Goal: Task Accomplishment & Management: Use online tool/utility

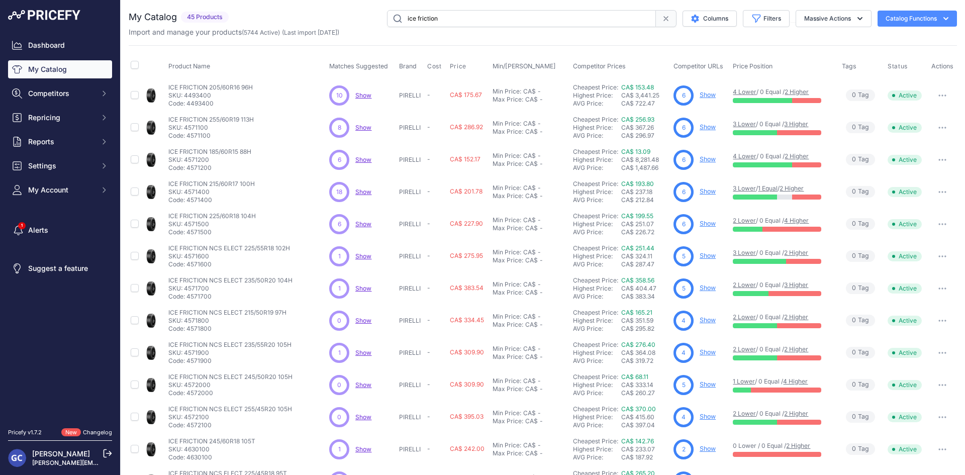
drag, startPoint x: 0, startPoint y: 0, endPoint x: 454, endPoint y: 20, distance: 454.8
click at [454, 20] on input "ice friction" at bounding box center [521, 18] width 269 height 17
type input "vikingcontact 8"
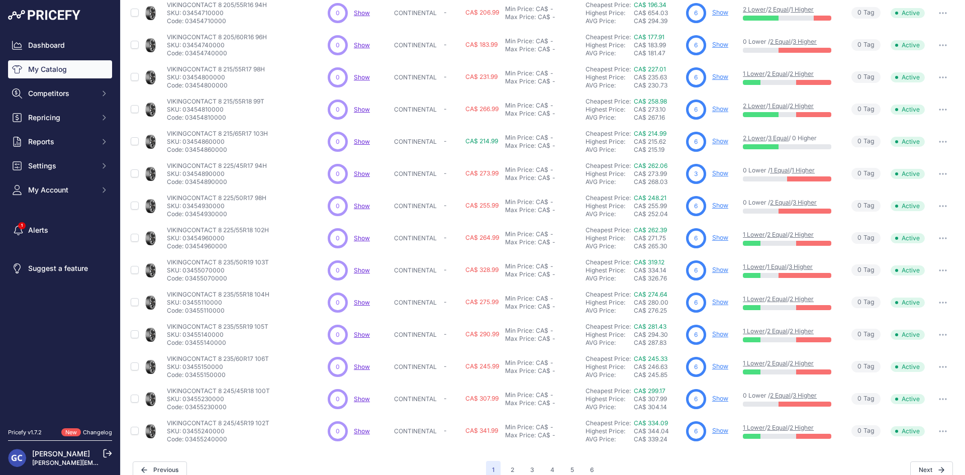
scroll to position [129, 0]
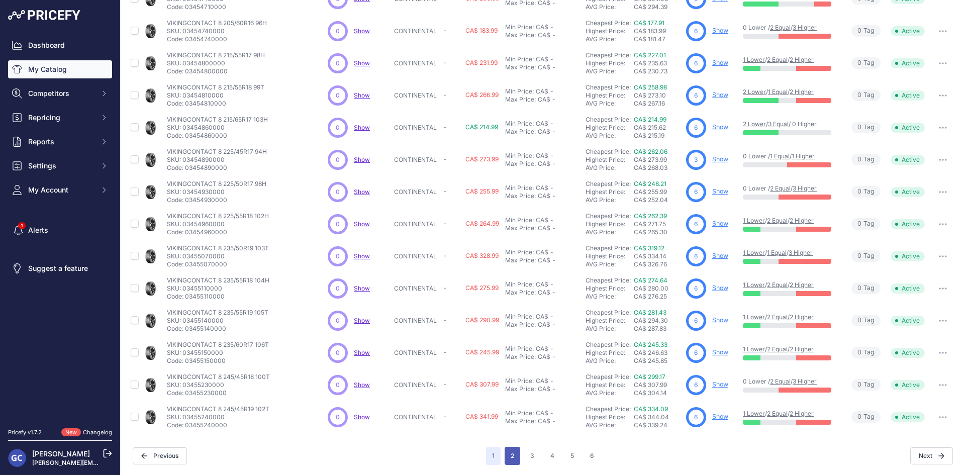
click at [505, 458] on button "2" at bounding box center [513, 456] width 16 height 18
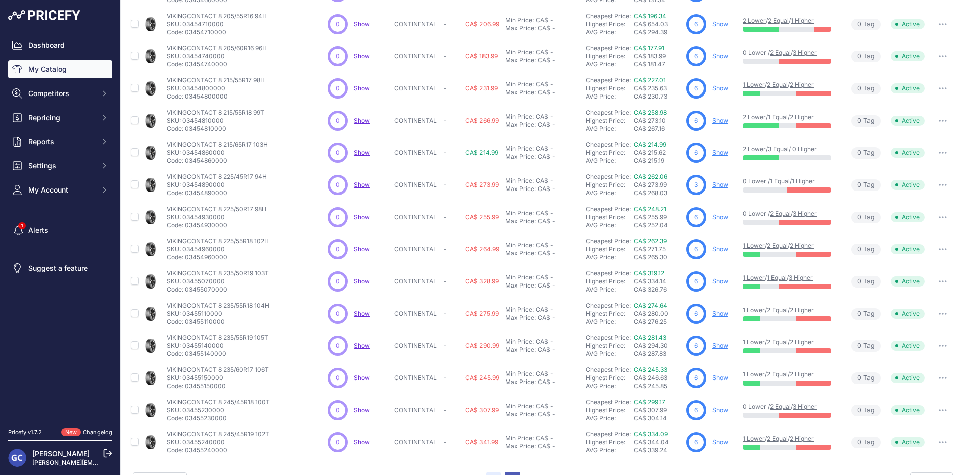
scroll to position [154, 0]
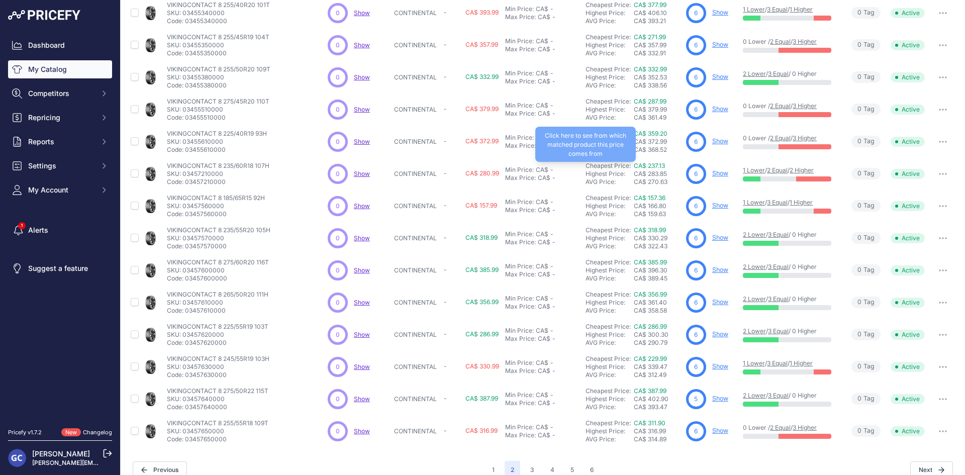
scroll to position [129, 0]
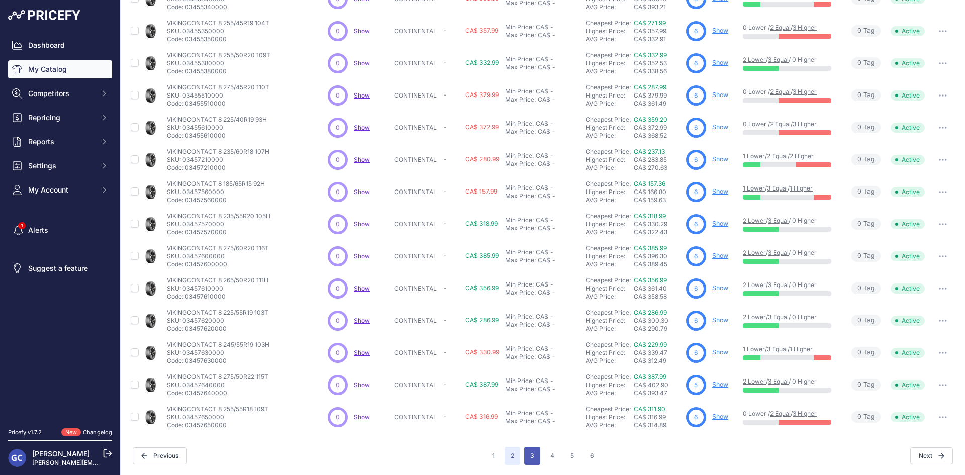
click at [527, 458] on button "3" at bounding box center [532, 456] width 16 height 18
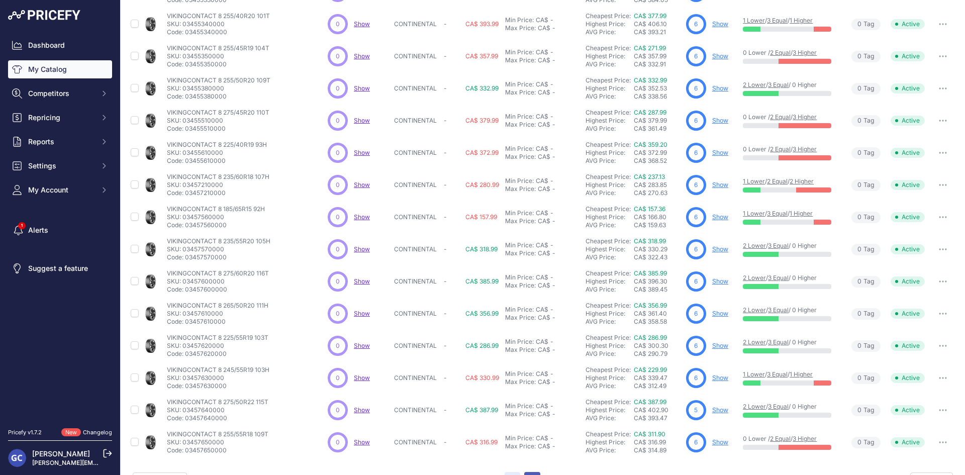
scroll to position [154, 0]
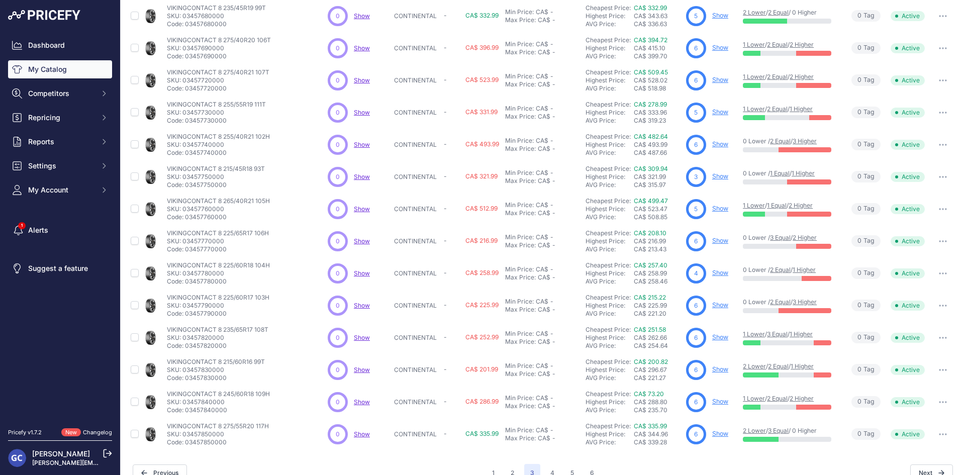
scroll to position [129, 0]
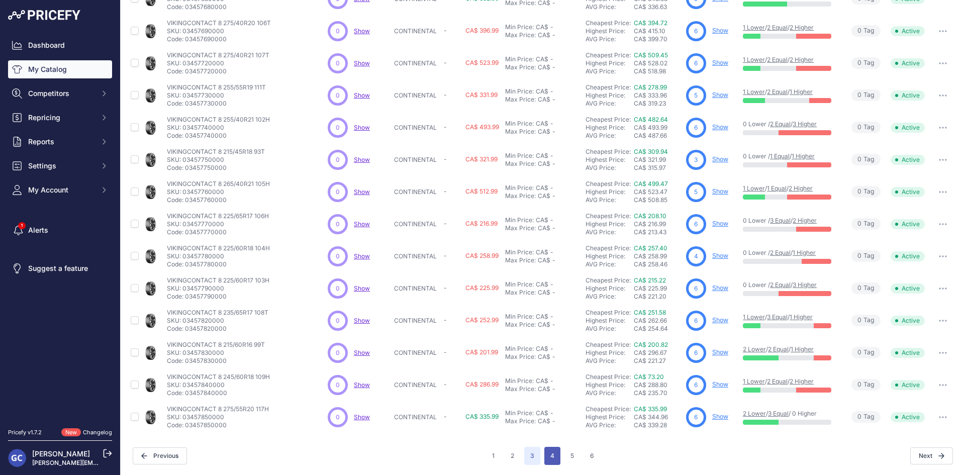
click at [554, 450] on button "4" at bounding box center [552, 456] width 16 height 18
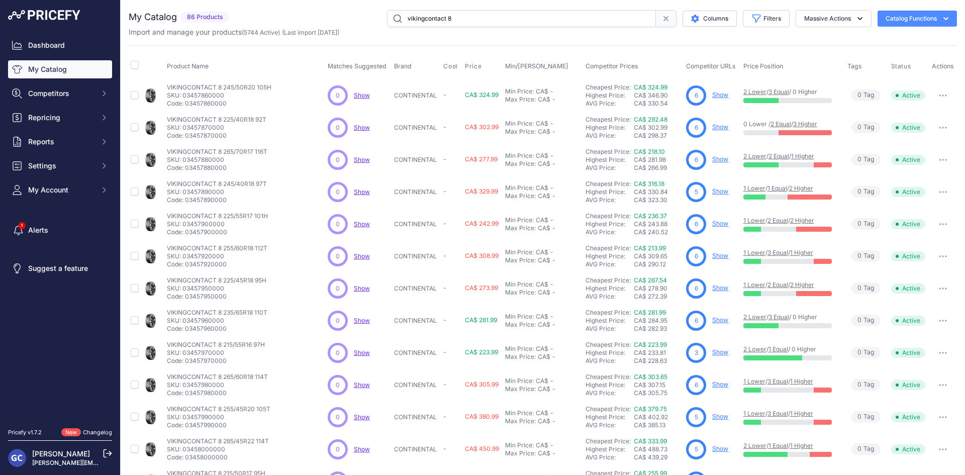
drag, startPoint x: 718, startPoint y: 351, endPoint x: 713, endPoint y: 383, distance: 32.1
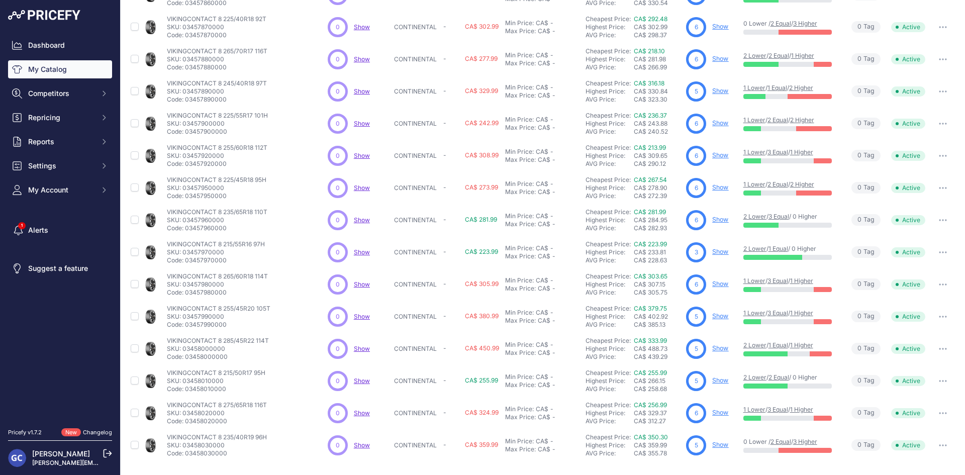
scroll to position [129, 0]
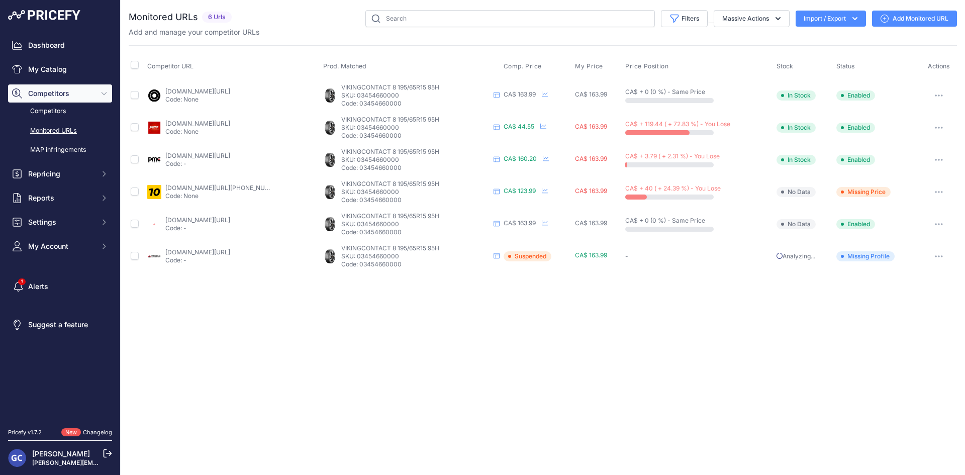
click at [230, 122] on link "pneusarabais.com/pneus/continental-vikingcontact-8/52351?prirule_jdsnikfkfjsd=8…" at bounding box center [197, 124] width 65 height 8
click at [944, 126] on button "button" at bounding box center [939, 128] width 20 height 14
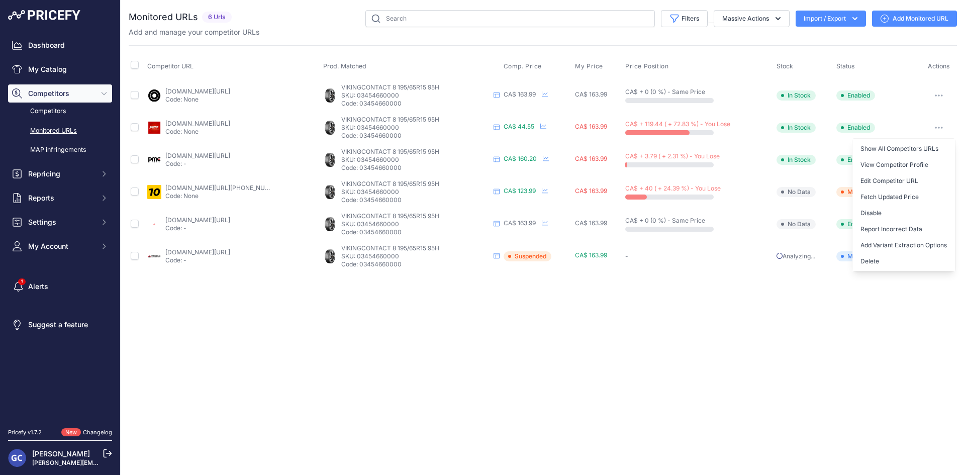
click at [230, 91] on link "blackcircles.ca/en/tire/continental/vikingcontact-8/195-65-r15-95-h?prirule_jds…" at bounding box center [197, 91] width 65 height 8
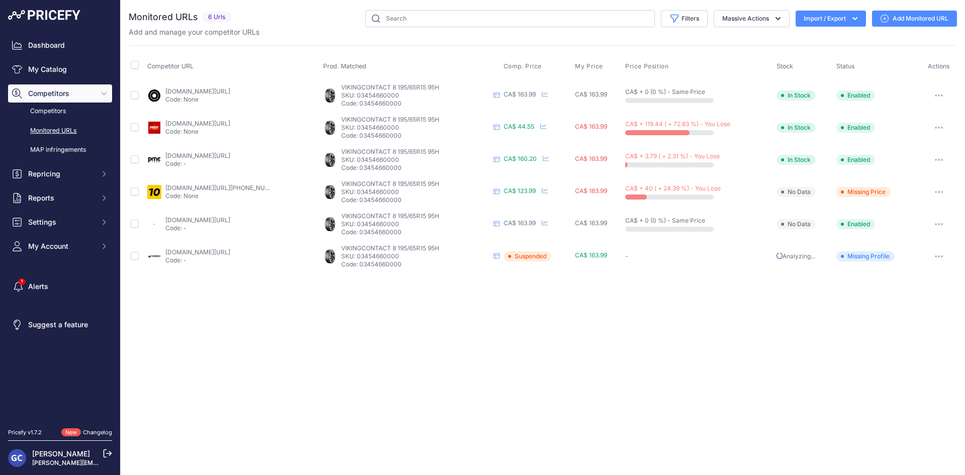
click at [230, 153] on link "pmctire.com/fr/tires/continental-vikingcontact-8-195-65r15-xl-95h-bsw-034546600…" at bounding box center [197, 156] width 65 height 8
click at [626, 297] on div "Close You are not connected to the internet." at bounding box center [543, 237] width 844 height 475
drag, startPoint x: 393, startPoint y: 103, endPoint x: 357, endPoint y: 102, distance: 35.7
click at [357, 102] on p "Code: 03454660000" at bounding box center [415, 104] width 148 height 8
copy p "03454660000"
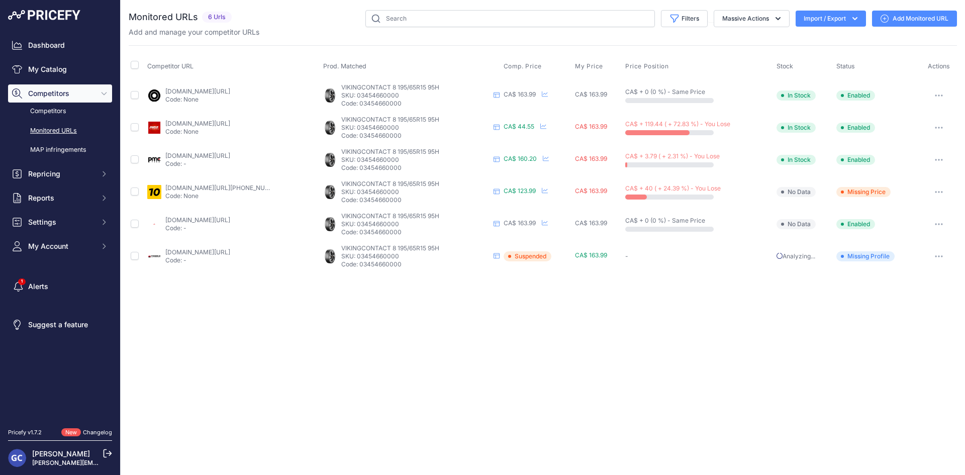
click at [940, 127] on icon "button" at bounding box center [939, 128] width 8 height 2
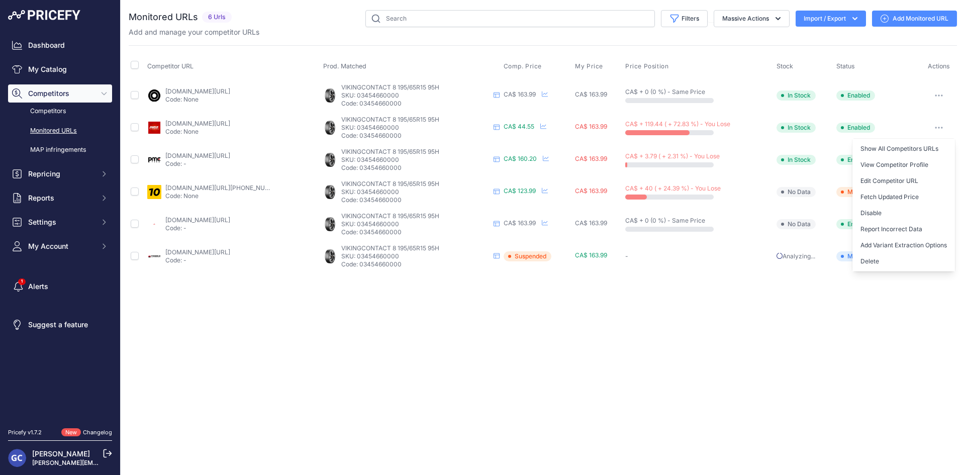
click at [242, 187] on link "1010tires.com/tires/continental/viking+contact+8/03454660000?prirule_jdsnikfkfj…" at bounding box center [224, 188] width 119 height 8
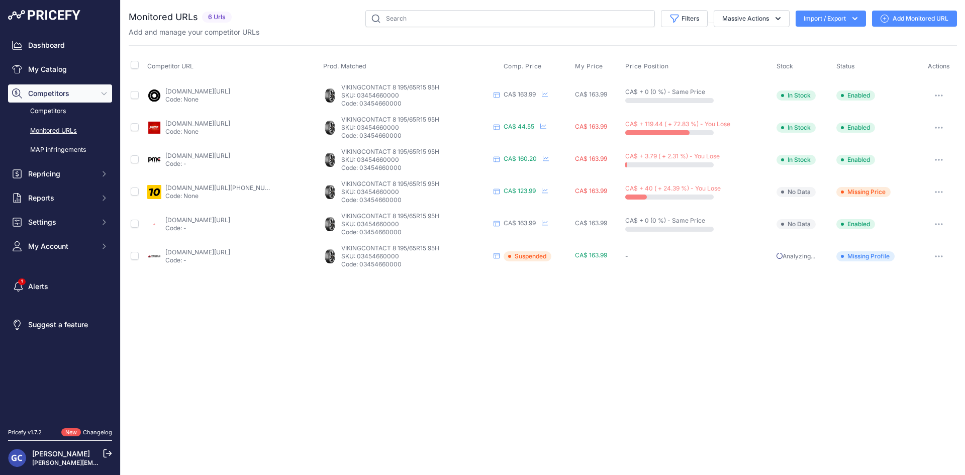
click at [683, 313] on div "Close You are not connected to the internet." at bounding box center [543, 237] width 844 height 475
click at [933, 125] on button "button" at bounding box center [939, 128] width 20 height 14
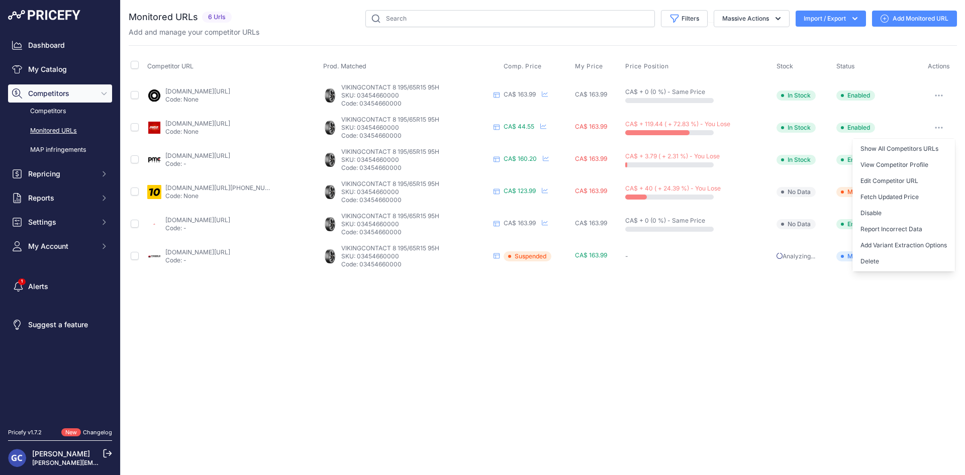
click at [227, 125] on link "pneusarabais.com/pneus/continental-vikingcontact-8/52351?prirule_jdsnikfkfjsd=8…" at bounding box center [197, 124] width 65 height 8
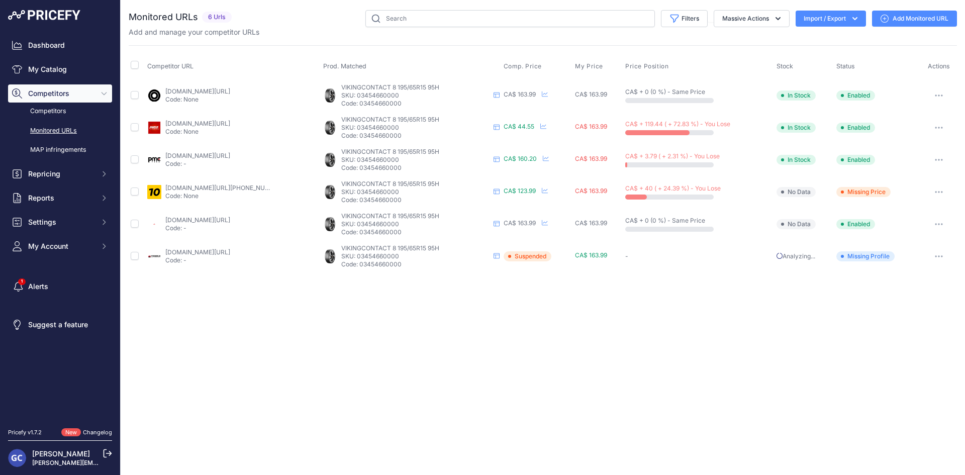
click at [748, 329] on div "Close You are not connected to the internet." at bounding box center [543, 237] width 844 height 475
click at [230, 124] on link "pneusarabais.com/pneus/continental-vikingcontact-8/52351?prirule_jdsnikfkfjsd=8…" at bounding box center [197, 124] width 65 height 8
click at [936, 126] on button "button" at bounding box center [939, 128] width 20 height 14
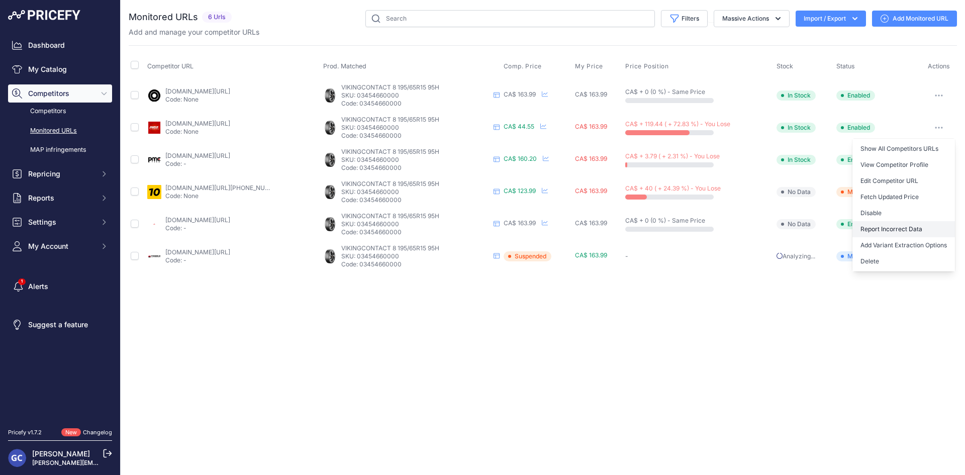
click at [928, 229] on button "Report Incorrect Data" at bounding box center [903, 229] width 103 height 16
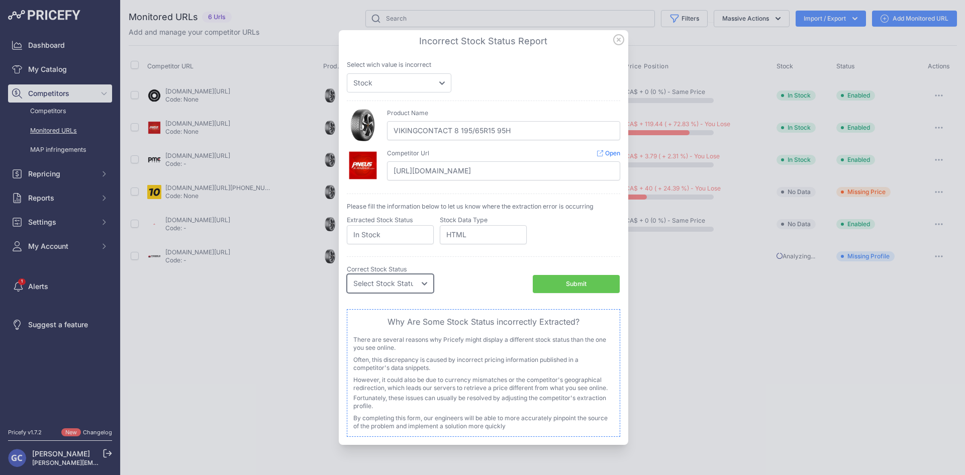
click at [414, 282] on select "Select Stock Status Out of Stock In Stock" at bounding box center [390, 283] width 87 height 19
drag, startPoint x: 403, startPoint y: 276, endPoint x: 406, endPoint y: 266, distance: 9.9
click at [403, 276] on select "Select Stock Status Out of Stock In Stock" at bounding box center [390, 283] width 87 height 19
click at [401, 224] on div "Extracted Stock Status In Stock" at bounding box center [390, 230] width 87 height 29
click at [429, 80] on select "Price Stock" at bounding box center [399, 82] width 105 height 19
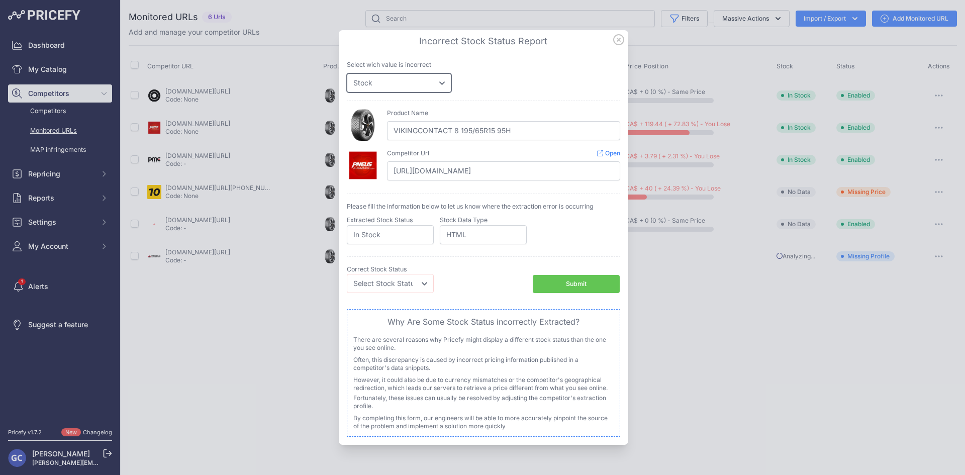
select select "price"
click at [347, 73] on select "Price Stock" at bounding box center [399, 82] width 105 height 19
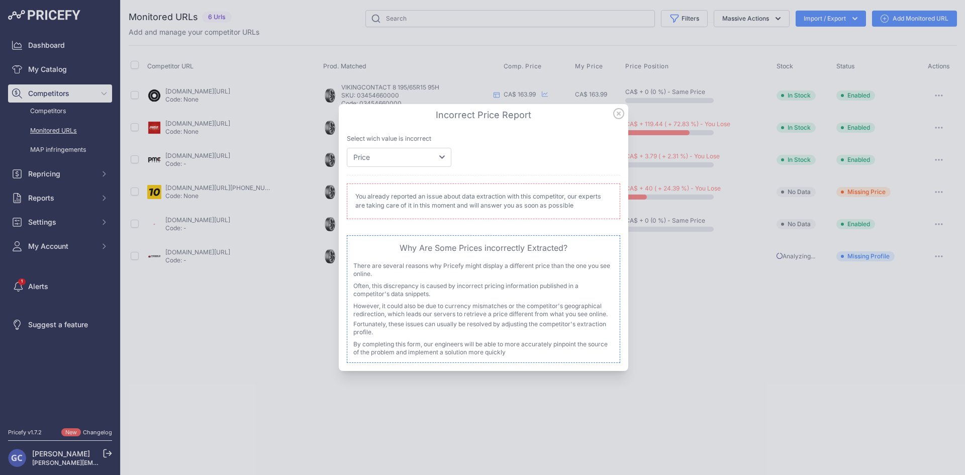
click at [621, 113] on icon at bounding box center [618, 113] width 11 height 11
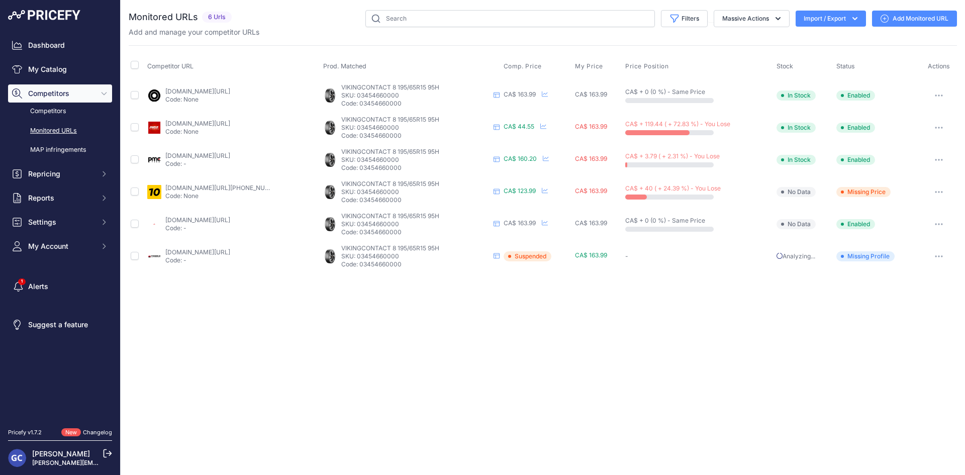
click at [940, 125] on button "button" at bounding box center [939, 128] width 20 height 14
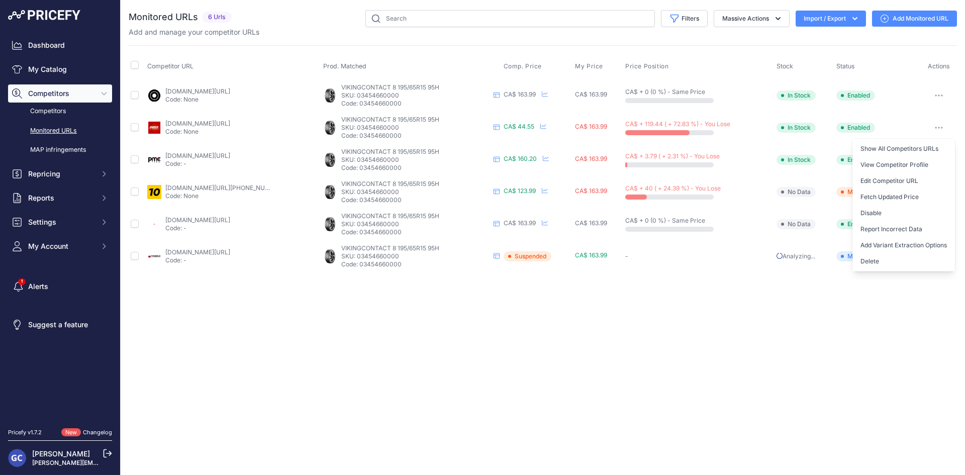
click at [544, 383] on div "Close You are not connected to the internet." at bounding box center [543, 237] width 844 height 475
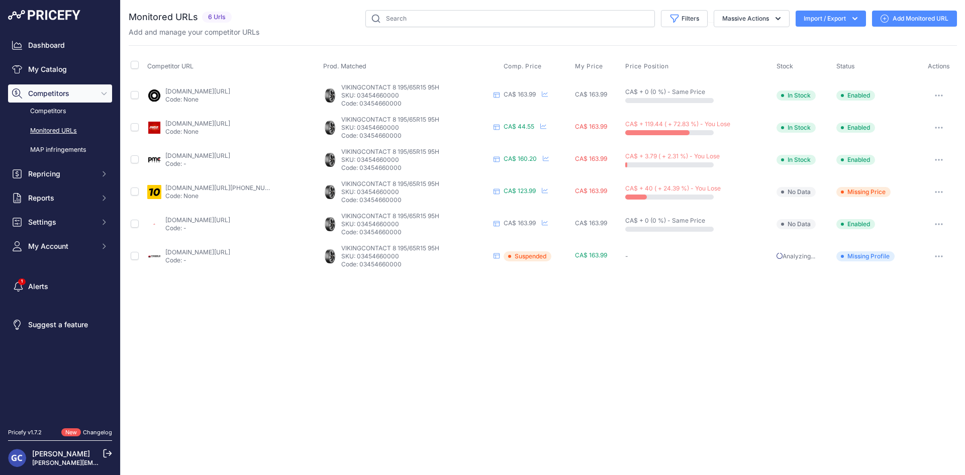
drag, startPoint x: 409, startPoint y: 103, endPoint x: 358, endPoint y: 103, distance: 50.8
click at [358, 103] on p "Code: 03454660000" at bounding box center [415, 104] width 148 height 8
copy p "03454660000"
click at [718, 286] on div "Close You are not connected to the internet." at bounding box center [543, 237] width 844 height 475
click at [209, 124] on link "pneusarabais.com/pneus/continental-vikingcontact-8/52351?prirule_jdsnikfkfjsd=8…" at bounding box center [197, 124] width 65 height 8
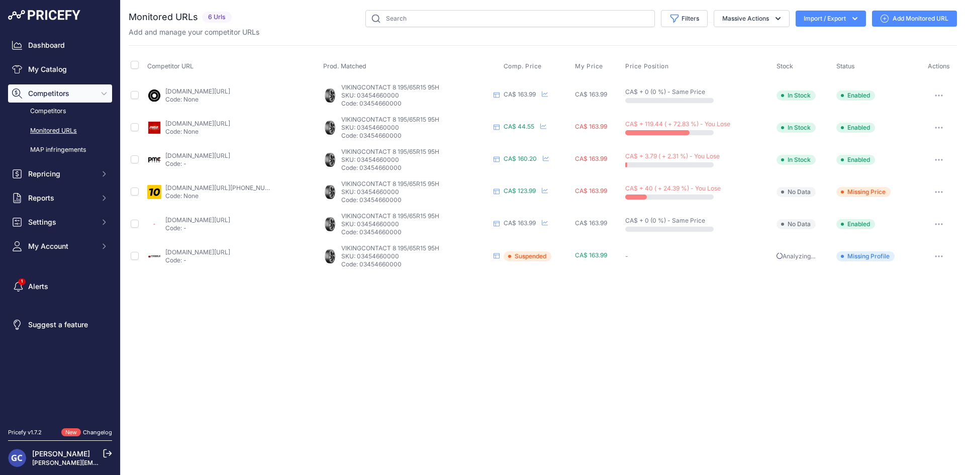
click at [230, 152] on link "pmctire.com/fr/tires/continental-vikingcontact-8-195-65r15-xl-95h-bsw-034546600…" at bounding box center [197, 156] width 65 height 8
click at [229, 186] on link "1010tires.com/tires/continental/viking+contact+8/03454660000?prirule_jdsnikfkfj…" at bounding box center [224, 188] width 119 height 8
click at [230, 217] on link "4pneus.ca/pneus/continental-viking-contact-8-hiver/195-65-r15-xl/29406?prirule_…" at bounding box center [197, 220] width 65 height 8
click at [214, 252] on link "partsengine.ca/03454660000-vp-continental-371.aspx?prirule_jdsnikfkfjsd=8125" at bounding box center [197, 252] width 65 height 8
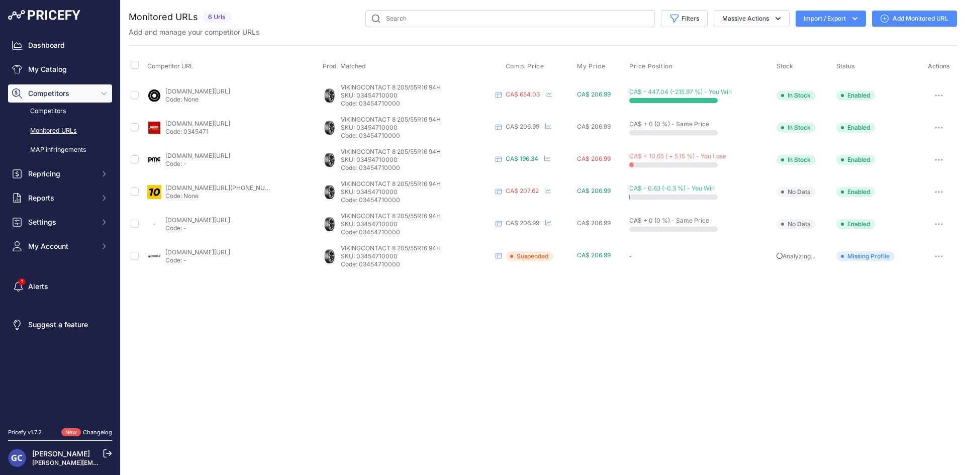
click at [230, 88] on link "blackcircles.ca/en/tire/continental/vikingcontact-8/205-55-r16-94-h?prirule_jds…" at bounding box center [197, 91] width 65 height 8
click at [230, 126] on link "pneusarabais.com/pneus/continental-vikingcontact-8/52350?prirule_jdsnikfkfjsd=8…" at bounding box center [197, 124] width 65 height 8
click at [215, 159] on link "pmctire.com/fr/tires/continental-vikingcontact-8-205-55r16-xl-94h-bsw-034547100…" at bounding box center [197, 156] width 65 height 8
click at [240, 188] on link "1010tires.com/tires/continental/viking+contact+8/03454710000?prirule_jdsnikfkfj…" at bounding box center [224, 188] width 119 height 8
click at [230, 219] on link "4pneus.ca/pneus/continental-viking-contact-8-hiver/205-55-r16-xl/29405?prirule_…" at bounding box center [197, 220] width 65 height 8
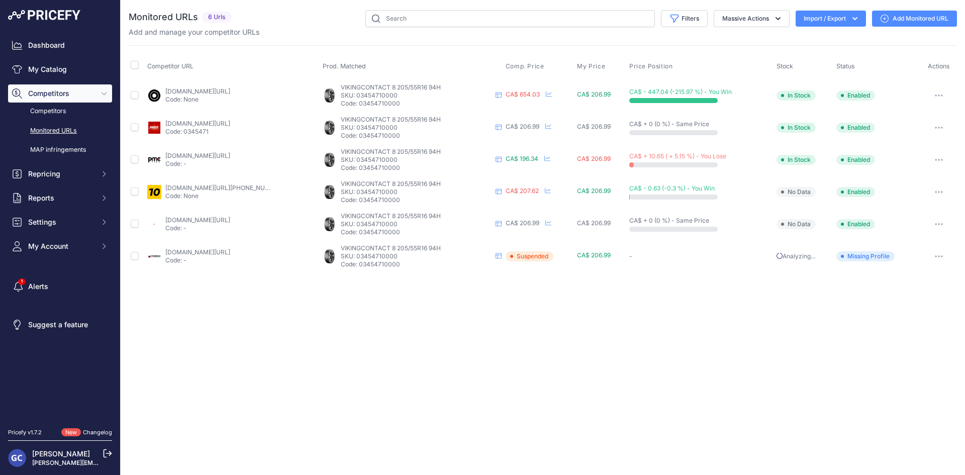
click at [230, 252] on link "partsengine.ca/03454710000-vp-continental-371.aspx?prirule_jdsnikfkfjsd=8125" at bounding box center [197, 252] width 65 height 8
click at [246, 86] on td "blackcircles.ca/en/tire/continental/vikingcontact-8/205-55-r16-94-h?prirule_jds…" at bounding box center [232, 95] width 175 height 33
click at [230, 93] on link "blackcircles.ca/en/tire/continental/vikingcontact-8/205-55-r16-94-h?prirule_jds…" at bounding box center [197, 91] width 65 height 8
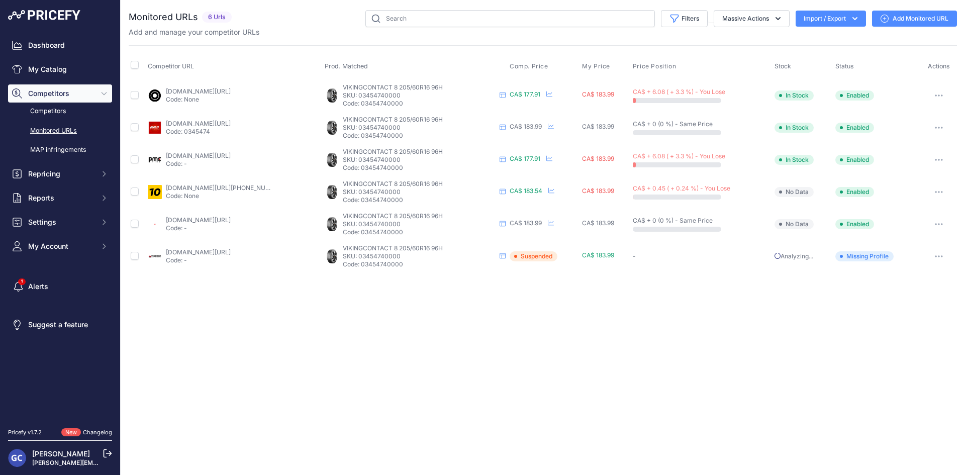
click at [231, 89] on link "[DOMAIN_NAME][URL]" at bounding box center [198, 91] width 65 height 8
click at [215, 123] on link "[DOMAIN_NAME][URL]" at bounding box center [198, 124] width 65 height 8
click at [231, 155] on link "[DOMAIN_NAME][URL]" at bounding box center [198, 156] width 65 height 8
click at [232, 188] on link "[DOMAIN_NAME][URL][PHONE_NUMBER]" at bounding box center [225, 188] width 119 height 8
click at [231, 219] on link "[DOMAIN_NAME][URL]" at bounding box center [198, 220] width 65 height 8
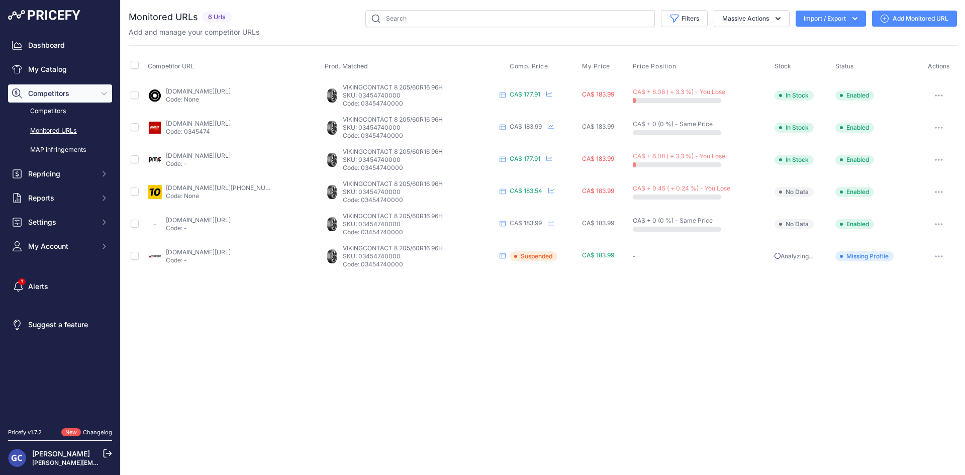
click at [231, 251] on link "[DOMAIN_NAME][URL]" at bounding box center [198, 252] width 65 height 8
click at [231, 91] on link "[DOMAIN_NAME][URL]" at bounding box center [198, 91] width 65 height 8
click at [231, 121] on link "pneusarabais.com/pneus/continental-vikingcontact-8/52352?prirule_jdsnikfkfjsd=8…" at bounding box center [198, 124] width 65 height 8
click at [221, 157] on link "pmctire.com/fr/tires/continental-vikingcontact-8-215-55r17-xl-98h-bsw-034548000…" at bounding box center [198, 156] width 65 height 8
click at [224, 186] on link "1010tires.com/tires/continental/viking+contact+8/03454800000?prirule_jdsnikfkfj…" at bounding box center [225, 188] width 119 height 8
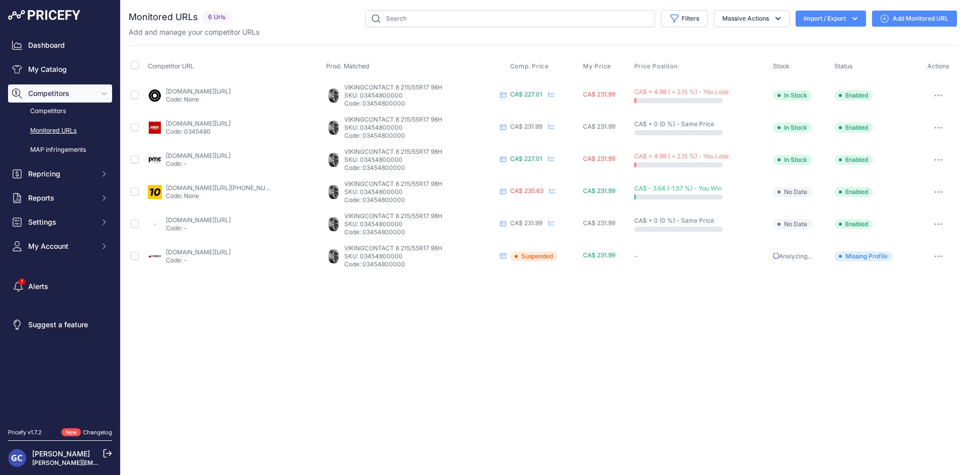
click at [218, 219] on link "4pneus.ca/pneus/continental-viking-contact-8-hiver/215-55-r17-xl/29407?prirule_…" at bounding box center [198, 220] width 65 height 8
click at [231, 250] on link "partsengine.ca/03454800000-vp-continental-371.aspx?prirule_jdsnikfkfjsd=8125" at bounding box center [198, 252] width 65 height 8
click at [231, 92] on link "[DOMAIN_NAME][URL]" at bounding box center [198, 91] width 65 height 8
click at [231, 124] on link "pneusarabais.com/pneus/continental-vikingcontact-8/52361?prirule_jdsnikfkfjsd=8…" at bounding box center [198, 124] width 65 height 8
click at [231, 154] on link "pmctire.com/fr/tires/continental-vikingcontact-8-215-55r18-xl-99t-bsw-034548100…" at bounding box center [198, 156] width 65 height 8
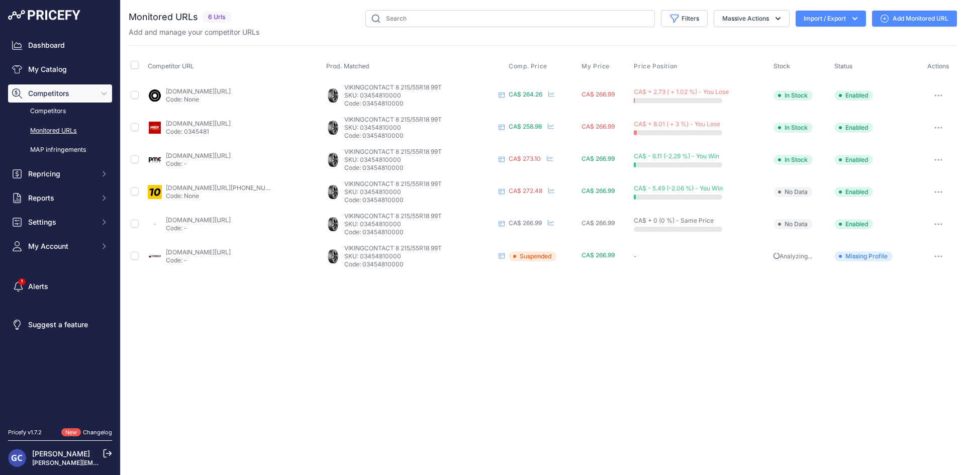
click at [240, 188] on link "1010tires.com/tires/continental/viking+contact+8/03454810000?prirule_jdsnikfkfj…" at bounding box center [225, 188] width 119 height 8
click at [229, 216] on link "4pneus.ca/pneus/continental-viking-contact-8-hiver/215-55-r18-xl/29422?prirule_…" at bounding box center [198, 220] width 65 height 8
click at [231, 253] on link "partsengine.ca/03454810000-vp-continental-371.aspx?prirule_jdsnikfkfjsd=8125" at bounding box center [198, 252] width 65 height 8
drag, startPoint x: 408, startPoint y: 103, endPoint x: 362, endPoint y: 102, distance: 46.2
click at [362, 102] on p "Code: 03454810000" at bounding box center [419, 104] width 150 height 8
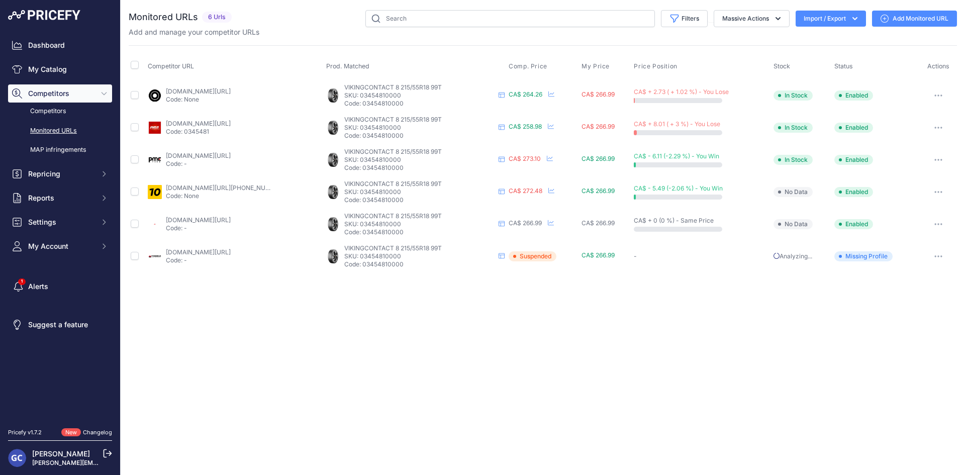
copy p "03454810000"
click at [231, 155] on link "pmctire.com/fr/tires/continental-vikingcontact-8-215-55r18-xl-99t-bsw-034548100…" at bounding box center [198, 156] width 65 height 8
click at [227, 187] on link "1010tires.com/tires/continental/viking+contact+8/03454810000?prirule_jdsnikfkfj…" at bounding box center [225, 188] width 119 height 8
click at [231, 89] on link "[DOMAIN_NAME][URL]" at bounding box center [198, 91] width 65 height 8
click at [231, 120] on link "[DOMAIN_NAME][URL]" at bounding box center [198, 124] width 65 height 8
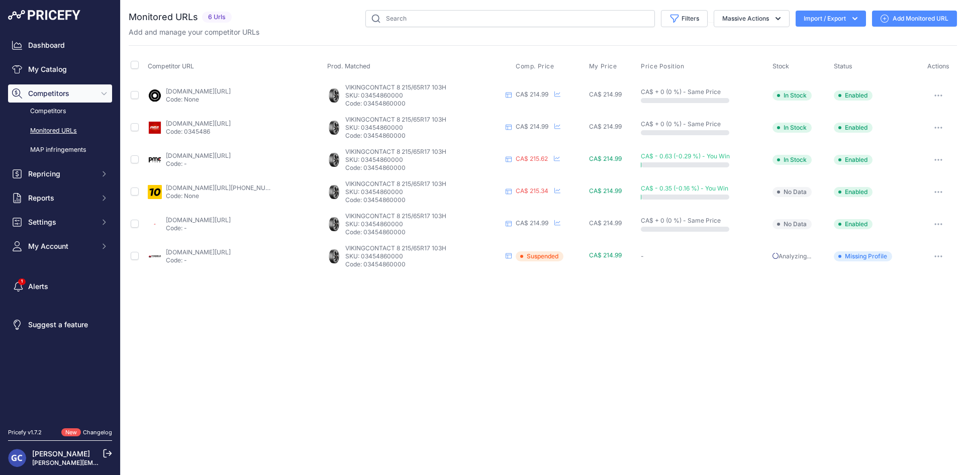
click at [231, 153] on link "[DOMAIN_NAME][URL]" at bounding box center [198, 156] width 65 height 8
click at [246, 188] on link "[DOMAIN_NAME][URL][PHONE_NUMBER]" at bounding box center [225, 188] width 119 height 8
click at [229, 221] on link "4pneus.ca/pneus/continental-viking-contact-8-hiver/215-65-r17-xl/29411?prirule_…" at bounding box center [198, 220] width 65 height 8
click at [231, 250] on link "partsengine.ca/03454860000-vp-continental-371.aspx?prirule_jdsnikfkfjsd=8125" at bounding box center [198, 252] width 65 height 8
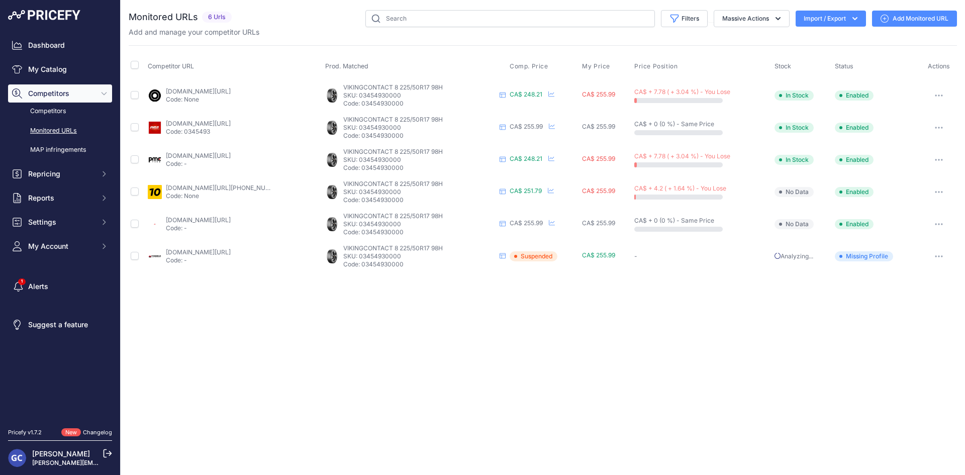
click at [231, 88] on link "[DOMAIN_NAME][URL]" at bounding box center [198, 91] width 65 height 8
click at [231, 123] on link "[DOMAIN_NAME][URL]" at bounding box center [198, 124] width 65 height 8
click at [230, 152] on link "pmctire.com/fr/tires/continental-vikingcontact-8-225-50r17-xl-98h-bsw-034549300…" at bounding box center [198, 156] width 65 height 8
click at [234, 184] on link "1010tires.com/tires/continental/viking+contact+8/03454930000?prirule_jdsnikfkfj…" at bounding box center [225, 188] width 119 height 8
click at [231, 219] on link "4pneus.ca/pneus/continental-viking-contact-8-hiver/225-50-r17-xl/29450?prirule_…" at bounding box center [198, 220] width 65 height 8
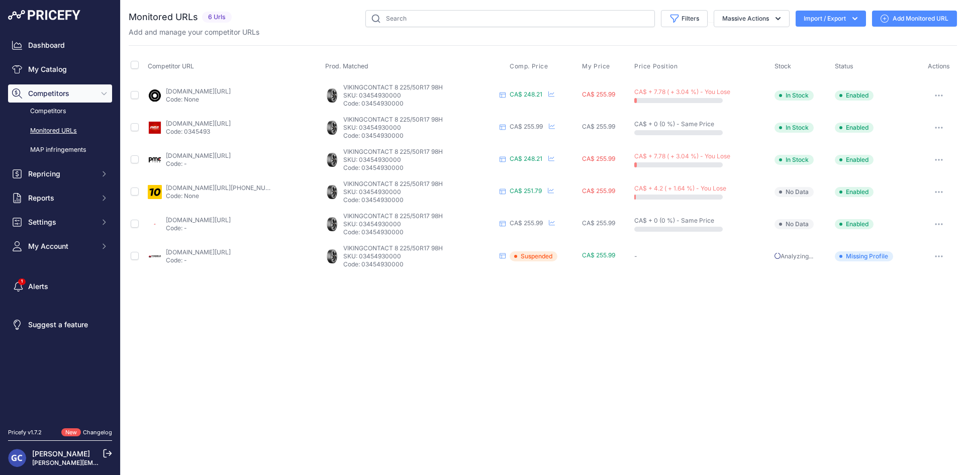
click at [240, 244] on td "partsengine.ca/03454930000-vp-continental-371.aspx?prirule_jdsnikfkfjsd=8125 Co…" at bounding box center [234, 256] width 177 height 32
click at [238, 247] on td "partsengine.ca/03454930000-vp-continental-371.aspx?prirule_jdsnikfkfjsd=8125 Co…" at bounding box center [234, 256] width 177 height 32
click at [231, 249] on link "partsengine.ca/03454930000-vp-continental-371.aspx?prirule_jdsnikfkfjsd=8125" at bounding box center [198, 252] width 65 height 8
click at [229, 90] on link "[DOMAIN_NAME][URL]" at bounding box center [198, 91] width 65 height 8
click at [231, 121] on link "[DOMAIN_NAME][URL]" at bounding box center [198, 124] width 65 height 8
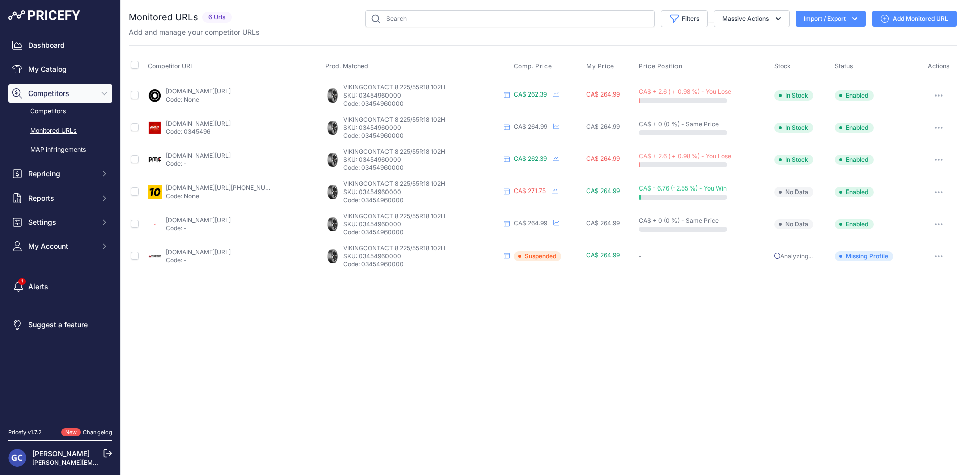
click at [231, 154] on link "[DOMAIN_NAME][URL]" at bounding box center [198, 156] width 65 height 8
click at [237, 187] on link "[DOMAIN_NAME][URL][PHONE_NUMBER]" at bounding box center [225, 188] width 119 height 8
click at [230, 220] on link "[DOMAIN_NAME][URL]" at bounding box center [198, 220] width 65 height 8
click at [231, 249] on link "partsengine.ca/03454960000-vp-continental-371.aspx?prirule_jdsnikfkfjsd=8125" at bounding box center [198, 252] width 65 height 8
click at [228, 123] on link "pneusarabais.com/pneus/continental-vikingcontact-8/52394?prirule_jdsnikfkfjsd=8…" at bounding box center [198, 124] width 65 height 8
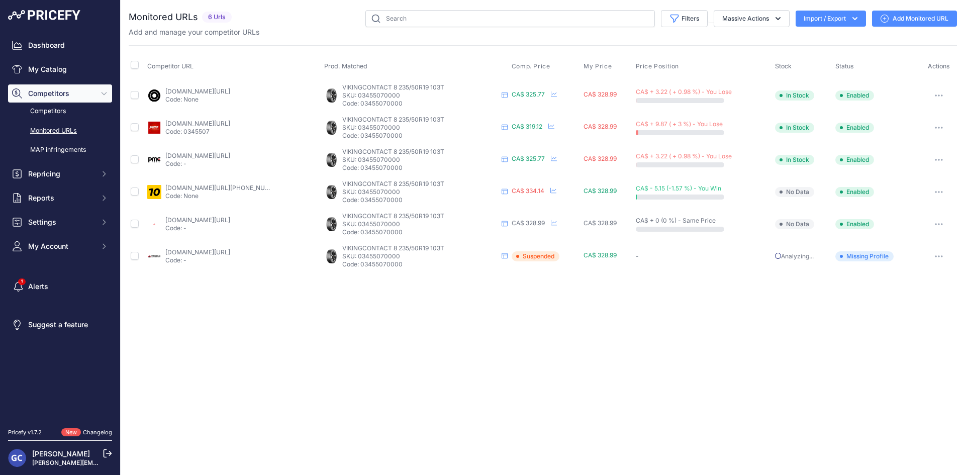
click at [230, 90] on link "[DOMAIN_NAME][URL]" at bounding box center [197, 91] width 65 height 8
click at [230, 123] on link "[DOMAIN_NAME][URL]" at bounding box center [197, 124] width 65 height 8
click at [230, 158] on link "[DOMAIN_NAME][URL]" at bounding box center [197, 156] width 65 height 8
click at [233, 188] on link "1010tires.com/tires/continental/viking+contact+8/03455070000?prirule_jdsnikfkfj…" at bounding box center [224, 188] width 119 height 8
click at [230, 218] on link "4pneus.ca/pneus/continental-viking-contact-8-hiver/235-50-r19-xl/29420?prirule_…" at bounding box center [197, 220] width 65 height 8
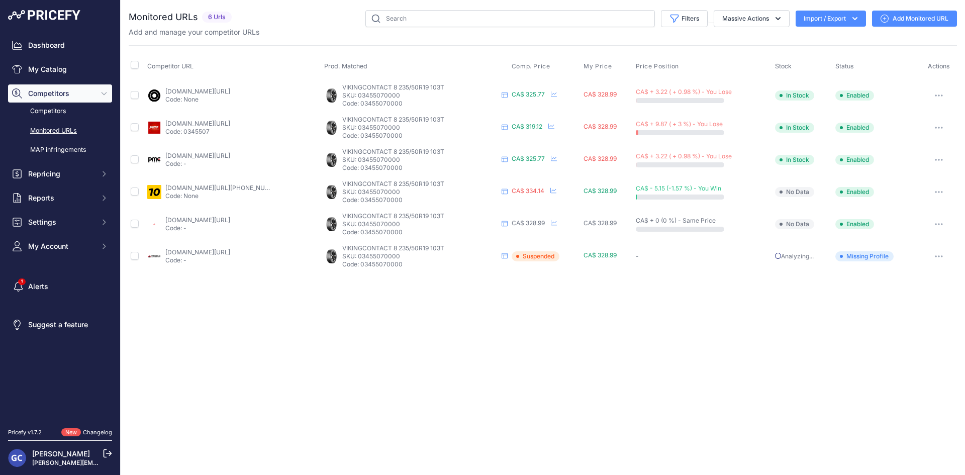
click at [230, 253] on link "partsengine.ca/03455070000-vp-continental-371.aspx?prirule_jdsnikfkfjsd=8125" at bounding box center [197, 252] width 65 height 8
click at [230, 91] on link "blackcircles.ca/en/tire/continental/vikingcontact-8/235-55-r18-104-h?prirule_jd…" at bounding box center [197, 91] width 65 height 8
click at [230, 125] on link "pneusarabais.com/pneus/continental-vikingcontact-8/52392?prirule_jdsnikfkfjsd=8…" at bounding box center [197, 124] width 65 height 8
click at [230, 155] on link "pmctire.com/fr/tires/continental-vikingcontact-8-235-55r18-xl-104h-bsw-03455110…" at bounding box center [197, 156] width 65 height 8
click at [226, 182] on td "1010tires.com/tires/continental/viking+contact+8/03455110000?prirule_jdsnikfkfj…" at bounding box center [233, 192] width 177 height 32
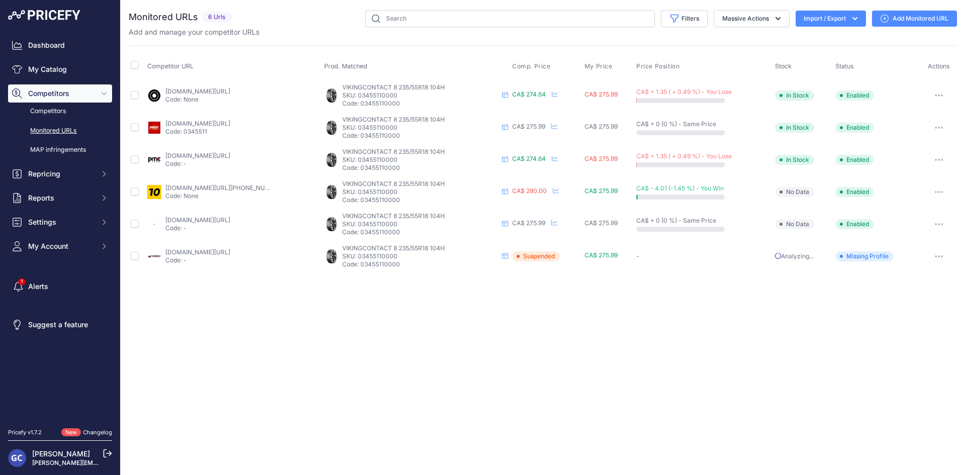
click at [226, 190] on link "1010tires.com/tires/continental/viking+contact+8/03455110000?prirule_jdsnikfkfj…" at bounding box center [224, 188] width 119 height 8
click at [230, 216] on link "4pneus.ca/pneus/continental-viking-contact-8-hiver/235-55-r18-xl/29447?prirule_…" at bounding box center [197, 220] width 65 height 8
click at [230, 250] on link "partsengine.ca/03455110000-vp-continental-371.aspx?prirule_jdsnikfkfjsd=8125" at bounding box center [197, 252] width 65 height 8
click at [231, 91] on link "[DOMAIN_NAME][URL]" at bounding box center [198, 91] width 65 height 8
click at [209, 121] on link "[DOMAIN_NAME][URL]" at bounding box center [198, 124] width 65 height 8
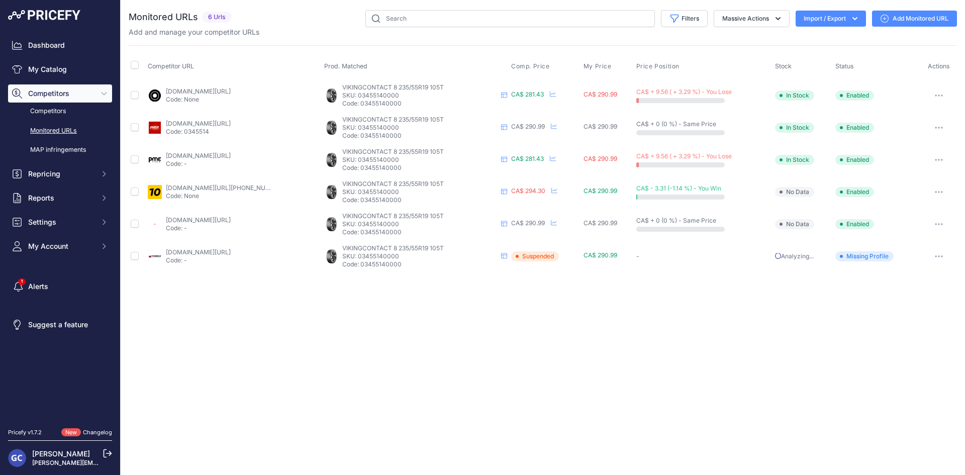
click at [222, 155] on link "[DOMAIN_NAME][URL]" at bounding box center [198, 156] width 65 height 8
click at [218, 187] on link "[DOMAIN_NAME][URL][PHONE_NUMBER]" at bounding box center [225, 188] width 119 height 8
click at [231, 217] on link "[DOMAIN_NAME][URL]" at bounding box center [198, 220] width 65 height 8
click at [229, 253] on link "[DOMAIN_NAME][URL]" at bounding box center [198, 252] width 65 height 8
click at [230, 88] on link "[DOMAIN_NAME][URL]" at bounding box center [197, 91] width 65 height 8
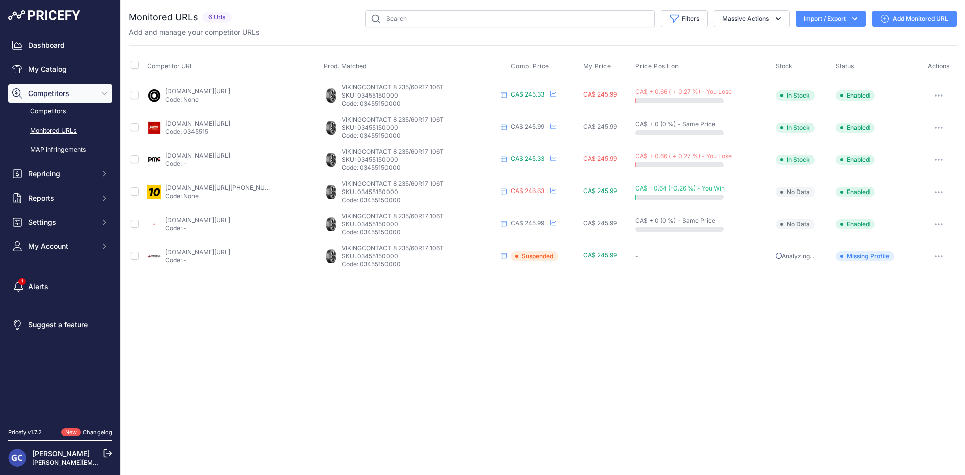
click at [230, 121] on link "[DOMAIN_NAME][URL]" at bounding box center [197, 124] width 65 height 8
click at [230, 154] on link "[DOMAIN_NAME][URL]" at bounding box center [197, 156] width 65 height 8
click at [232, 186] on link "[DOMAIN_NAME][URL][PHONE_NUMBER]" at bounding box center [224, 188] width 119 height 8
click at [230, 220] on link "[DOMAIN_NAME][URL]" at bounding box center [197, 220] width 65 height 8
click at [225, 248] on link "[DOMAIN_NAME][URL]" at bounding box center [197, 252] width 65 height 8
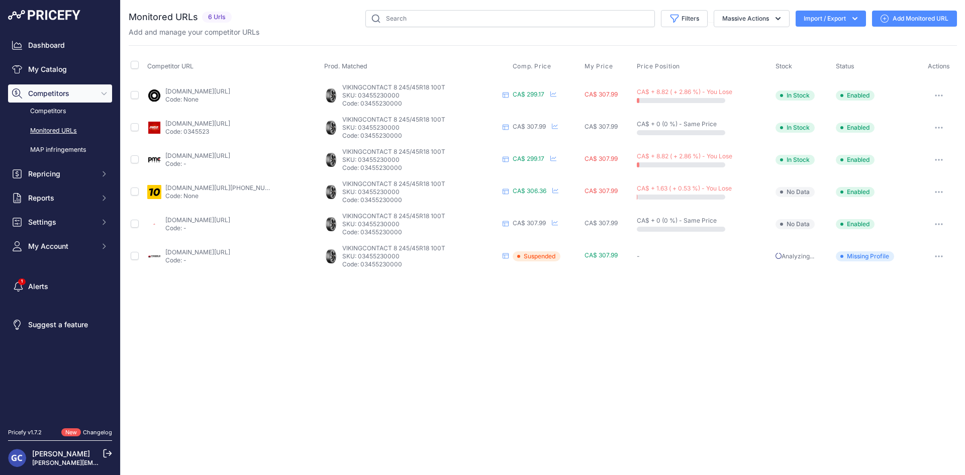
click at [230, 94] on link "[DOMAIN_NAME][URL]" at bounding box center [197, 91] width 65 height 8
click at [230, 122] on link "[DOMAIN_NAME][URL]" at bounding box center [197, 124] width 65 height 8
click at [230, 157] on link "[DOMAIN_NAME][URL]" at bounding box center [197, 156] width 65 height 8
click at [219, 185] on link "[DOMAIN_NAME][URL][PHONE_NUMBER]" at bounding box center [224, 188] width 119 height 8
click at [216, 221] on link "[DOMAIN_NAME][URL]" at bounding box center [197, 220] width 65 height 8
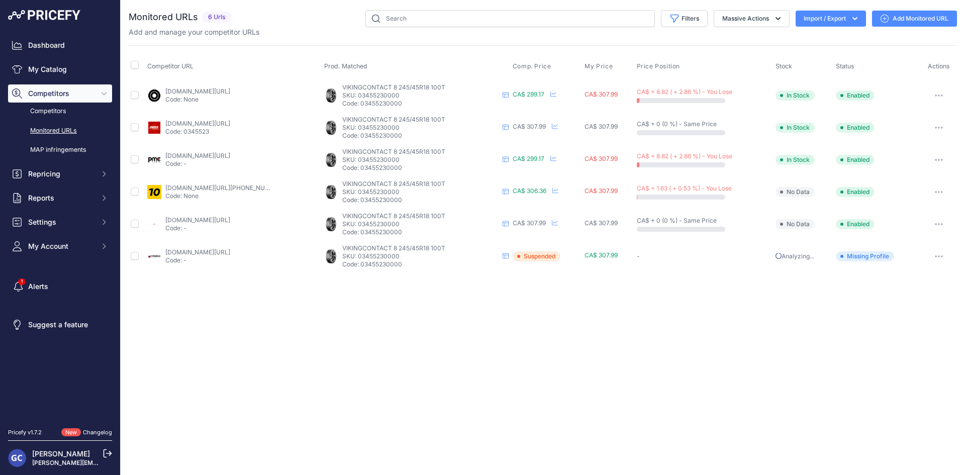
click at [230, 251] on link "[DOMAIN_NAME][URL]" at bounding box center [197, 252] width 65 height 8
click at [231, 91] on link "[DOMAIN_NAME][URL]" at bounding box center [198, 91] width 65 height 8
click at [223, 124] on link "[DOMAIN_NAME][URL]" at bounding box center [198, 124] width 65 height 8
click at [231, 154] on link "[DOMAIN_NAME][URL]" at bounding box center [198, 156] width 65 height 8
click at [230, 189] on link "[DOMAIN_NAME][URL][PHONE_NUMBER]" at bounding box center [225, 188] width 119 height 8
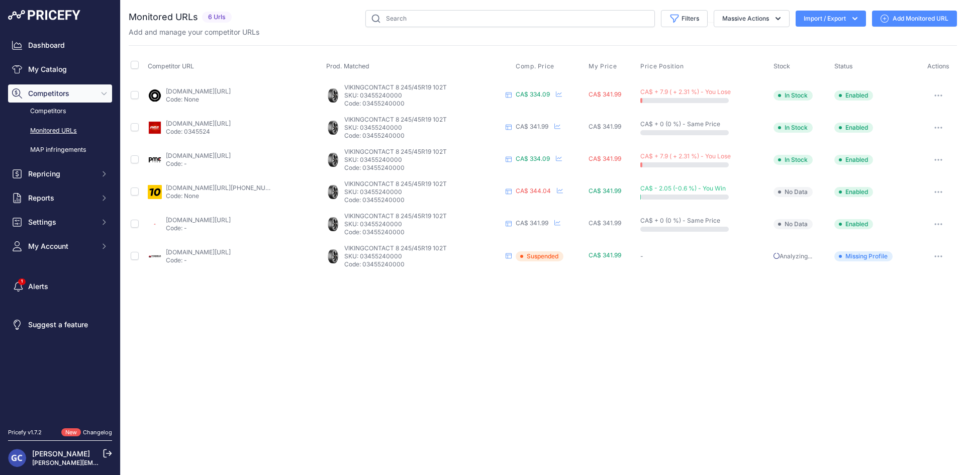
click at [228, 218] on link "[DOMAIN_NAME][URL]" at bounding box center [198, 220] width 65 height 8
click at [231, 253] on link "[DOMAIN_NAME][URL]" at bounding box center [198, 252] width 65 height 8
click at [230, 90] on link "blackcircles.ca/en/tire/continental/vikingcontact-8/255-40-r19-100-t?prirule_jd…" at bounding box center [197, 91] width 65 height 8
click at [230, 123] on link "pneusarabais.com/pneus/continental-vikingcontact-8/52424?prirule_jdsnikfkfjsd=8…" at bounding box center [197, 124] width 65 height 8
click at [230, 156] on link "pmctire.com/fr/tires/continental-vikingcontact-8-255-40r19-xl-100t-bsw-03455330…" at bounding box center [197, 156] width 65 height 8
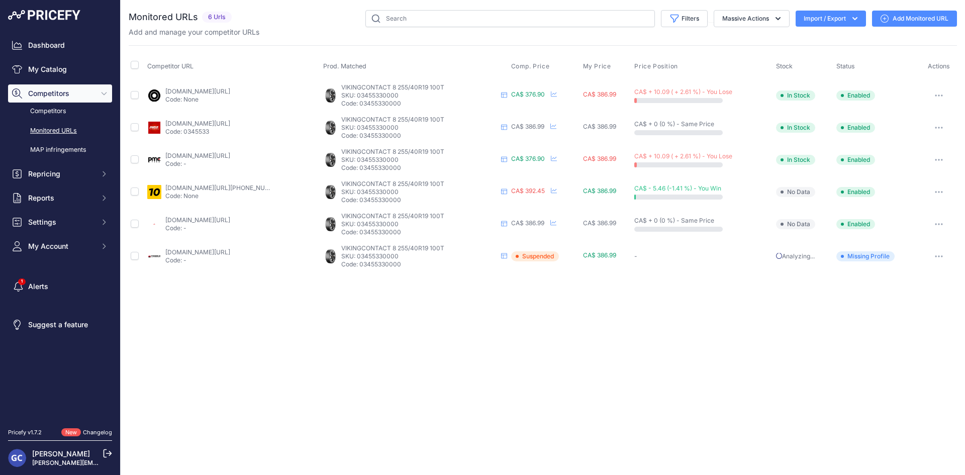
click at [227, 187] on link "1010tires.com/tires/continental/viking+contact+8/03455330000?prirule_jdsnikfkfj…" at bounding box center [224, 188] width 119 height 8
click at [222, 220] on link "4pneus.ca/pneus/continental-viking-contact-8-hiver/255-40-r19-xl/29481?prirule_…" at bounding box center [197, 220] width 65 height 8
click at [226, 251] on link "partsengine.ca/03455330000-vp-continental-371.aspx?prirule_jdsnikfkfjsd=8125" at bounding box center [197, 252] width 65 height 8
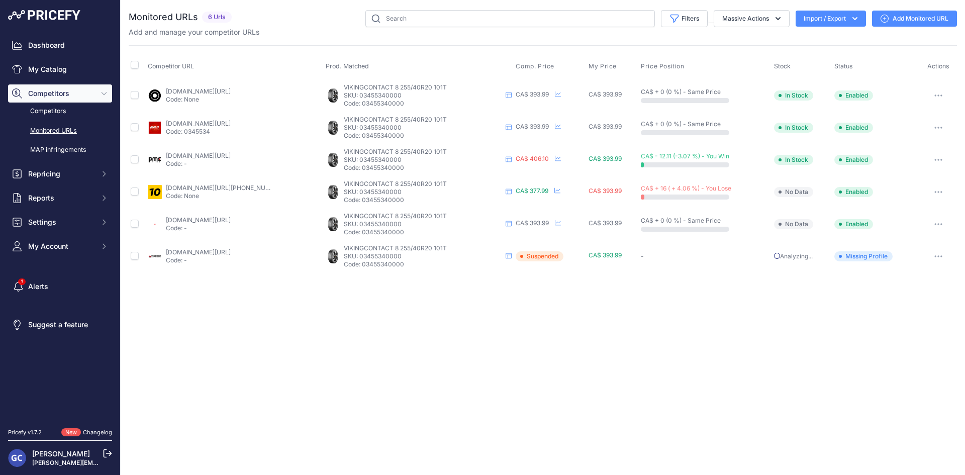
click at [231, 89] on link "[DOMAIN_NAME][URL]" at bounding box center [198, 91] width 65 height 8
click at [231, 128] on p "Code: 0345534" at bounding box center [198, 132] width 65 height 8
click at [231, 122] on link "[DOMAIN_NAME][URL]" at bounding box center [198, 124] width 65 height 8
click at [231, 156] on link "pmctire.com/fr/tires/continental-vikingcontact-8-255-40r20-xl-101t-bsw-03455340…" at bounding box center [198, 156] width 65 height 8
click at [228, 190] on link "1010tires.com/tires/continental/viking+contact+8/03455340000?prirule_jdsnikfkfj…" at bounding box center [225, 188] width 119 height 8
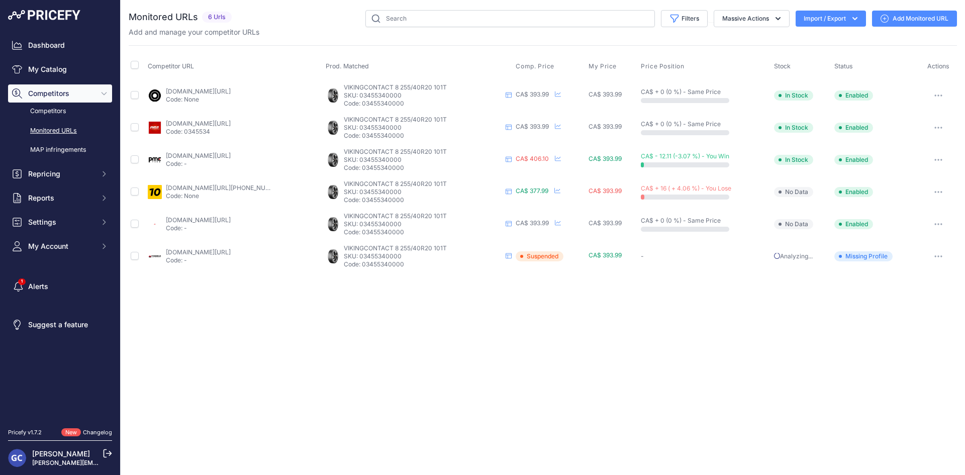
click at [238, 215] on td "4pneus.ca/pneus/continental-viking-contact-8-hiver/255-40-r20-xl/29427?prirule_…" at bounding box center [235, 224] width 178 height 32
click at [231, 219] on link "4pneus.ca/pneus/continental-viking-contact-8-hiver/255-40-r20-xl/29427?prirule_…" at bounding box center [198, 220] width 65 height 8
click at [231, 252] on link "partsengine.ca/03455340000-vp-continental-371.aspx?prirule_jdsnikfkfjsd=8125" at bounding box center [198, 252] width 65 height 8
click at [231, 90] on link "[DOMAIN_NAME][URL]" at bounding box center [198, 91] width 65 height 8
click at [231, 121] on link "[DOMAIN_NAME][URL]" at bounding box center [198, 124] width 65 height 8
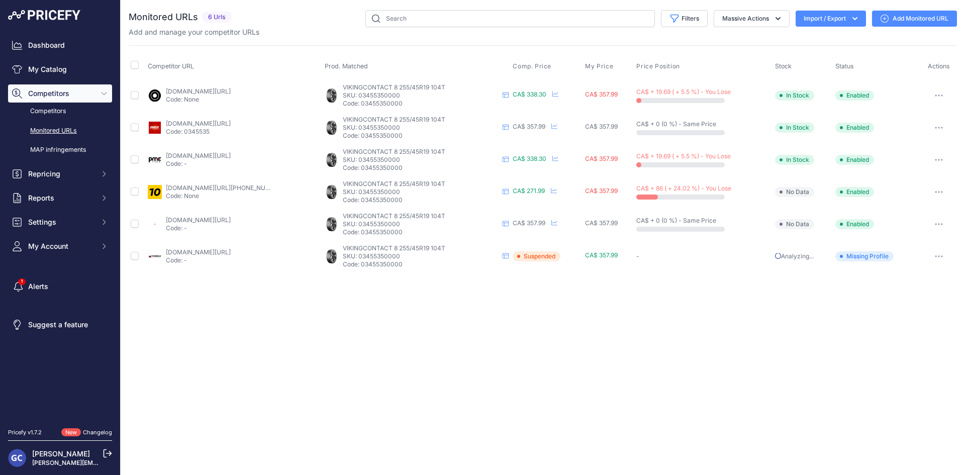
click at [247, 150] on td "[DOMAIN_NAME][URL] Code: -" at bounding box center [234, 160] width 177 height 32
click at [231, 153] on link "[DOMAIN_NAME][URL]" at bounding box center [198, 156] width 65 height 8
click at [243, 184] on link "[DOMAIN_NAME][URL][PHONE_NUMBER]" at bounding box center [225, 188] width 119 height 8
click at [225, 222] on link "[DOMAIN_NAME][URL]" at bounding box center [198, 220] width 65 height 8
click at [231, 251] on link "[DOMAIN_NAME][URL]" at bounding box center [198, 252] width 65 height 8
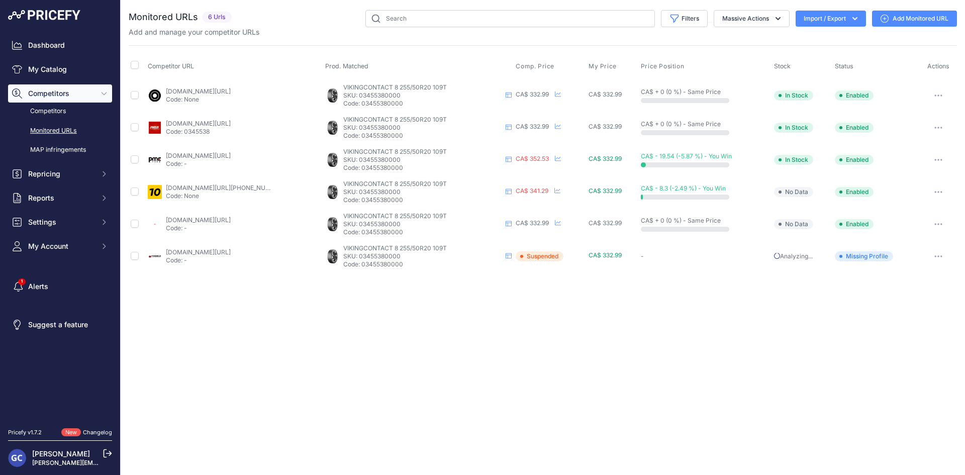
click at [231, 89] on link "blackcircles.ca/en/tire/continental/vikingcontact-8/255-50-r20-109-t?prirule_jd…" at bounding box center [198, 91] width 65 height 8
click at [231, 124] on link "pneusarabais.com/pneus/continental-vikingcontact-8/52358?prirule_jdsnikfkfjsd=8…" at bounding box center [198, 124] width 65 height 8
click at [231, 153] on link "pmctire.com/fr/tires/continental-vikingcontact-8-255-50r20-xl-109t-bsw-03455380…" at bounding box center [198, 156] width 65 height 8
click at [227, 186] on link "1010tires.com/tires/continental/viking+contact+8/03455380000?prirule_jdsnikfkfj…" at bounding box center [225, 188] width 119 height 8
click at [231, 217] on link "4pneus.ca/pneus/continental-viking-contact-8-hiver/255-50-r20-xl/29413?prirule_…" at bounding box center [198, 220] width 65 height 8
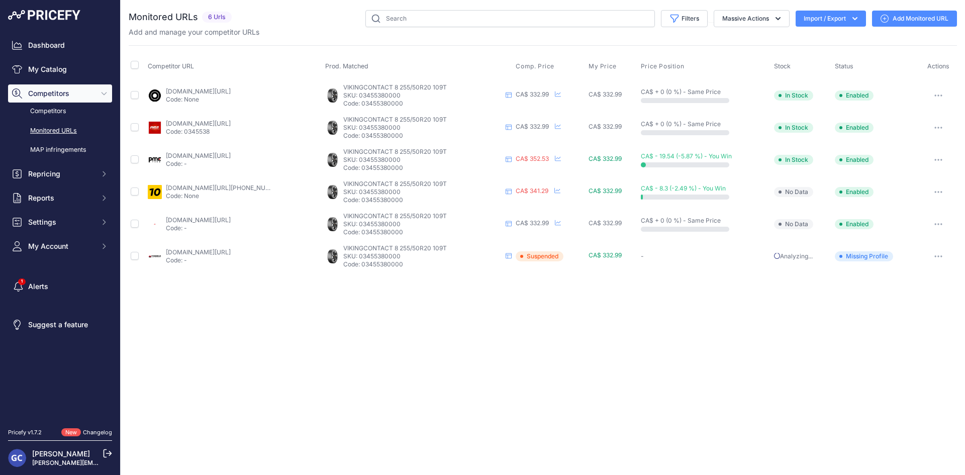
click at [231, 253] on link "partsengine.ca/03455380000-vp-continental-371.aspx?prirule_jdsnikfkfjsd=8125" at bounding box center [198, 252] width 65 height 8
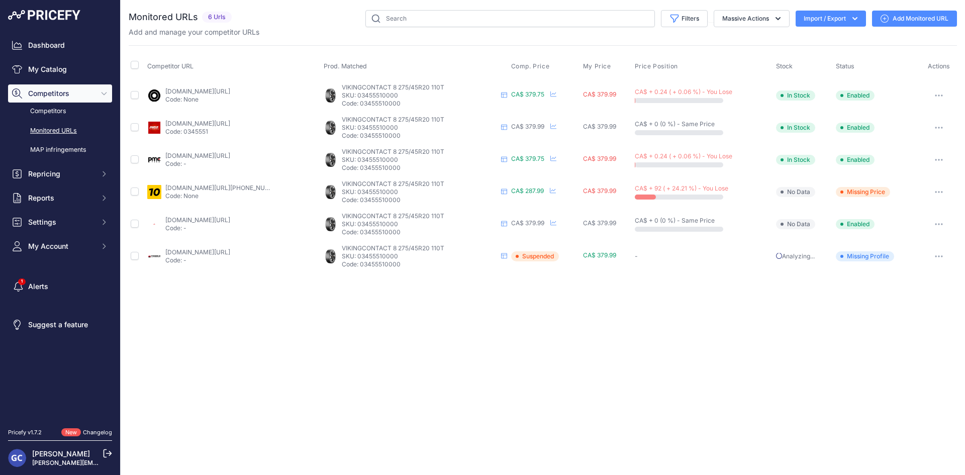
click at [230, 90] on link "[DOMAIN_NAME][URL]" at bounding box center [197, 91] width 65 height 8
click at [230, 122] on link "[DOMAIN_NAME][URL]" at bounding box center [197, 124] width 65 height 8
click at [230, 157] on link "pmctire.com/fr/tires/continental-vikingcontact-8-275-45r20-xl-110t-bsw-03455510…" at bounding box center [197, 156] width 65 height 8
click at [259, 191] on link "1010tires.com/tires/continental/viking+contact+8/03455510000?prirule_jdsnikfkfj…" at bounding box center [224, 188] width 119 height 8
click at [230, 89] on link "blackcircles.ca/en/tire/continental/vikingcontact-8/275-45-r20-110-t?prirule_jd…" at bounding box center [197, 91] width 65 height 8
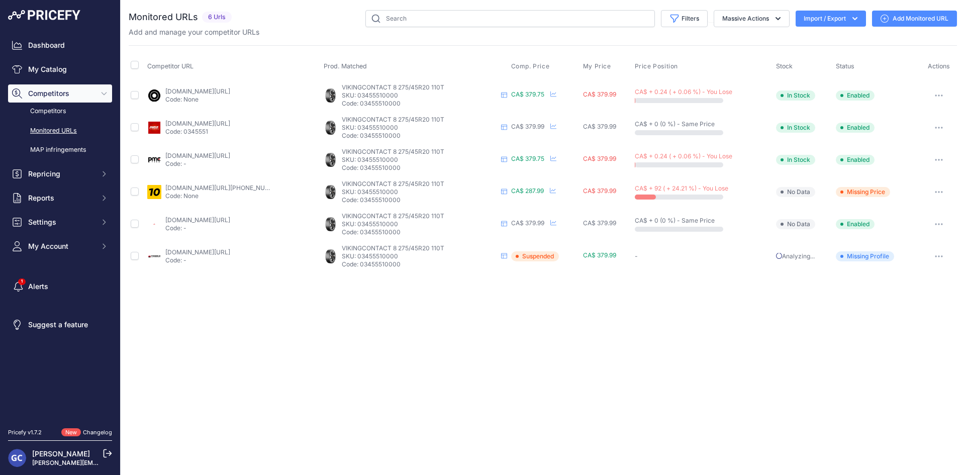
click at [230, 123] on link "pneusarabais.com/pneus/continental-vikingcontact-8/52368?prirule_jdsnikfkfjsd=8…" at bounding box center [197, 124] width 65 height 8
click at [230, 157] on link "pmctire.com/fr/tires/continental-vikingcontact-8-275-45r20-xl-110t-bsw-03455510…" at bounding box center [197, 156] width 65 height 8
click at [242, 189] on link "1010tires.com/tires/continental/viking+contact+8/03455510000?prirule_jdsnikfkfj…" at bounding box center [224, 188] width 119 height 8
click at [230, 220] on link "4pneus.ca/pneus/continental-viking-contact-8-hiver/275-45-r20-xl/29414?prirule_…" at bounding box center [197, 220] width 65 height 8
click at [228, 246] on td "partsengine.ca/03455510000-vp-continental-371.aspx?prirule_jdsnikfkfjsd=8125 Co…" at bounding box center [233, 256] width 176 height 32
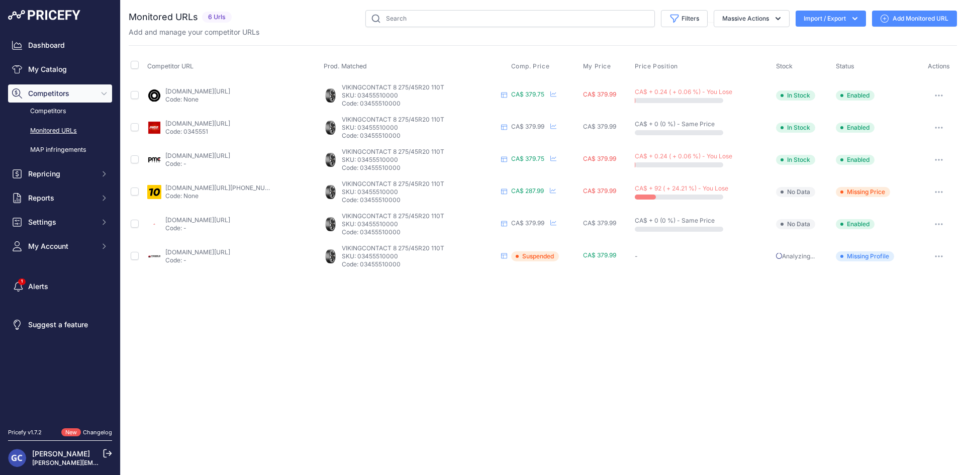
click at [227, 247] on td "partsengine.ca/03455510000-vp-continental-371.aspx?prirule_jdsnikfkfjsd=8125 Co…" at bounding box center [233, 256] width 176 height 32
click at [226, 251] on link "partsengine.ca/03455510000-vp-continental-371.aspx?prirule_jdsnikfkfjsd=8125" at bounding box center [197, 252] width 65 height 8
click at [659, 356] on div "Close You are not connected to the internet." at bounding box center [543, 237] width 844 height 475
click at [231, 90] on link "blackcircles.ca/en/tire/continental/vikingcontact-8/225-40-r19-93-h?prirule_jds…" at bounding box center [198, 91] width 65 height 8
click at [231, 120] on link "pneusarabais.com/pneus/continental-vikingcontact-8/52376?prirule_jdsnikfkfjsd=8…" at bounding box center [198, 124] width 65 height 8
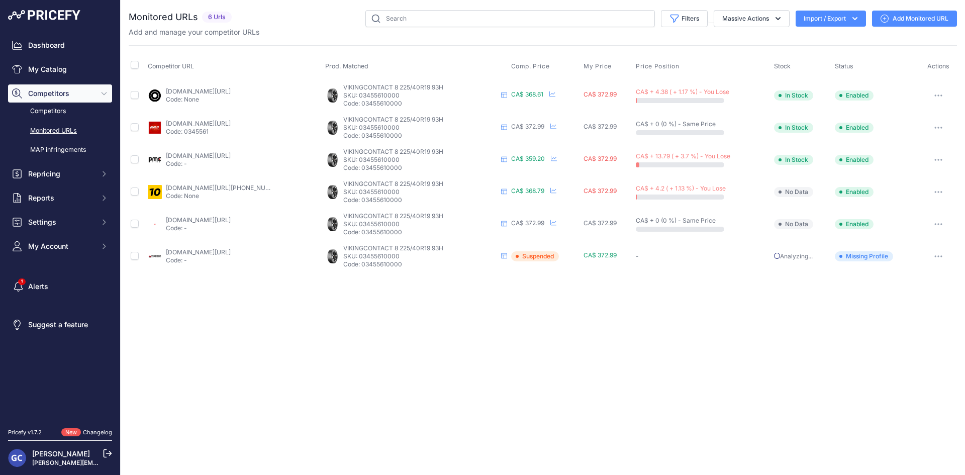
click at [231, 157] on link "pmctire.com/fr/tires/continental-vikingcontact-8-225-40r19-xl-93h-bsw-034556100…" at bounding box center [198, 156] width 65 height 8
click at [232, 187] on link "1010tires.com/tires/continental/viking+contact+8/03455610000?prirule_jdsnikfkfj…" at bounding box center [225, 188] width 119 height 8
click at [231, 219] on link "4pneus.ca/pneus/continental-viking-contact-8-hiver/225-40-r19-xl/29426?prirule_…" at bounding box center [198, 220] width 65 height 8
click at [231, 254] on link "partsengine.ca/03455610000-vp-continental-371.aspx?prirule_jdsnikfkfjsd=8125" at bounding box center [198, 252] width 65 height 8
click at [230, 89] on link "[DOMAIN_NAME][URL]" at bounding box center [197, 91] width 65 height 8
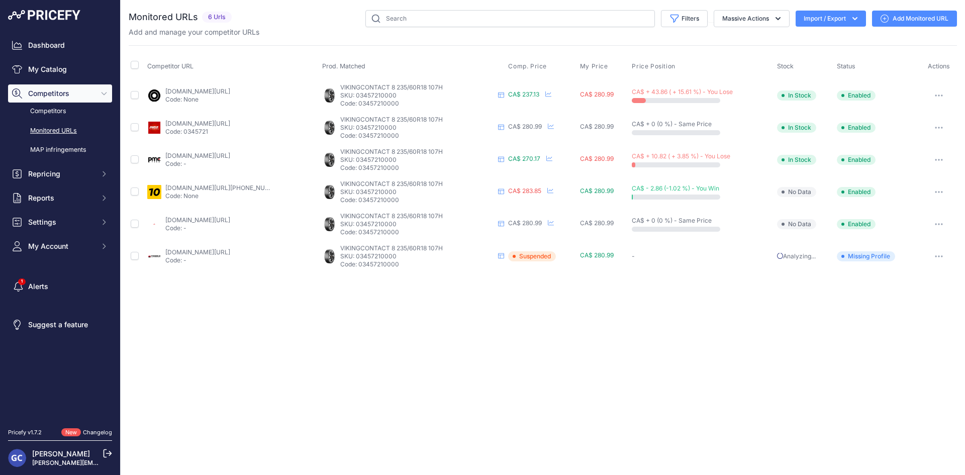
click at [228, 123] on link "[DOMAIN_NAME][URL]" at bounding box center [197, 124] width 65 height 8
click at [230, 152] on link "[DOMAIN_NAME][URL]" at bounding box center [197, 156] width 65 height 8
click at [248, 187] on link "1010tires.com/tires/continental/viking+contact+8/03457210000?prirule_jdsnikfkfj…" at bounding box center [224, 188] width 119 height 8
click at [230, 221] on link "4pneus.ca/pneus/continental-viking-contact-8-hiver/235-60-r18-xl/29436?prirule_…" at bounding box center [197, 220] width 65 height 8
click at [230, 250] on link "partsengine.ca/03457210000-vp-continental-371.aspx?prirule_jdsnikfkfjsd=8125" at bounding box center [197, 252] width 65 height 8
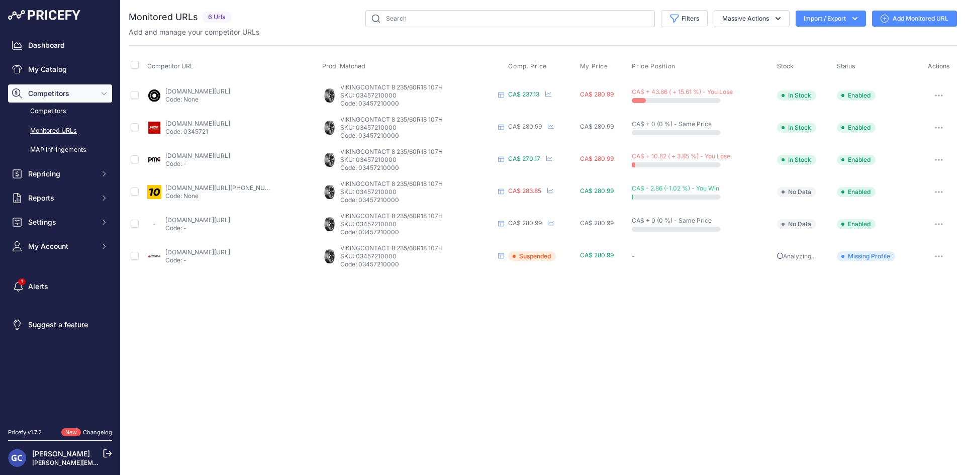
drag, startPoint x: 409, startPoint y: 95, endPoint x: 355, endPoint y: 92, distance: 53.8
click at [355, 92] on p "SKU: 03457210000" at bounding box center [417, 95] width 154 height 8
copy p "03457210000"
click at [230, 122] on link "pneusarabais.com/pneus/continental-vikingcontact-8/52380?prirule_jdsnikfkfjsd=8…" at bounding box center [197, 124] width 65 height 8
click at [230, 158] on link "pmctire.com/fr/tires/continental-vikingcontact-8-235-60r18-xl-107h-bsw-03457210…" at bounding box center [197, 156] width 65 height 8
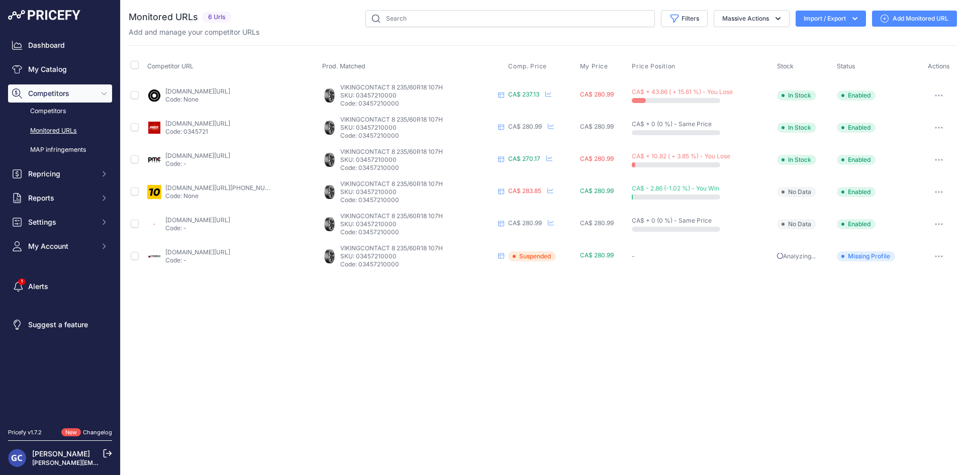
click at [225, 186] on link "1010tires.com/tires/continental/viking+contact+8/03457210000?prirule_jdsnikfkfj…" at bounding box center [224, 188] width 119 height 8
click at [230, 222] on link "4pneus.ca/pneus/continental-viking-contact-8-hiver/235-60-r18-xl/29436?prirule_…" at bounding box center [197, 220] width 65 height 8
click at [230, 252] on link "partsengine.ca/03457210000-vp-continental-371.aspx?prirule_jdsnikfkfjsd=8125" at bounding box center [197, 252] width 65 height 8
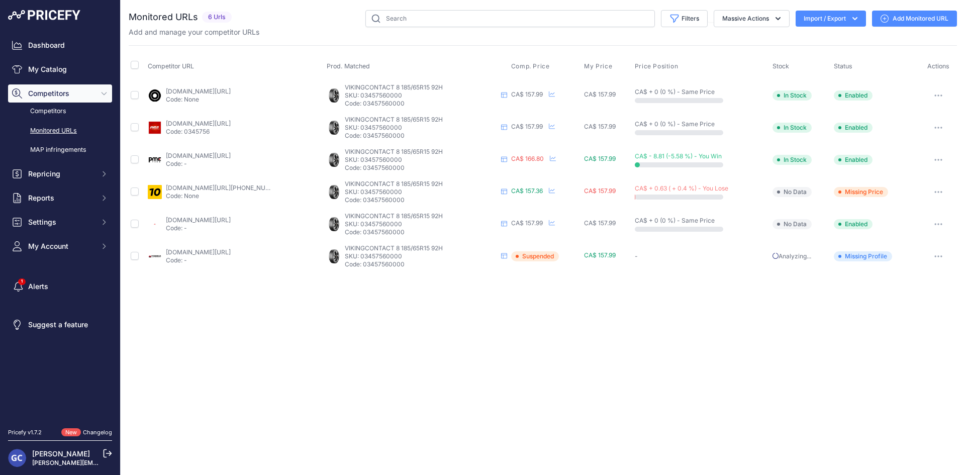
click at [231, 89] on link "blackcircles.ca/en/tire/continental/vikingcontact-8/185-65-r15-92-h?prirule_jds…" at bounding box center [198, 91] width 65 height 8
click at [231, 122] on link "pneusarabais.com/pneus/continental-vikingcontact-8/52409?prirule_jdsnikfkfjsd=8…" at bounding box center [198, 124] width 65 height 8
click at [230, 154] on link "pmctire.com/fr/tires/continental-vikingcontact-8-185-65r15-xl-92h-bsw-034575600…" at bounding box center [198, 156] width 65 height 8
click at [237, 187] on link "1010tires.com/tires/continental/viking+contact+8/03457560000?prirule_jdsnikfkfj…" at bounding box center [225, 188] width 119 height 8
click at [231, 91] on link "blackcircles.ca/en/tire/continental/vikingcontact-8/185-65-r15-92-h?prirule_jds…" at bounding box center [198, 91] width 65 height 8
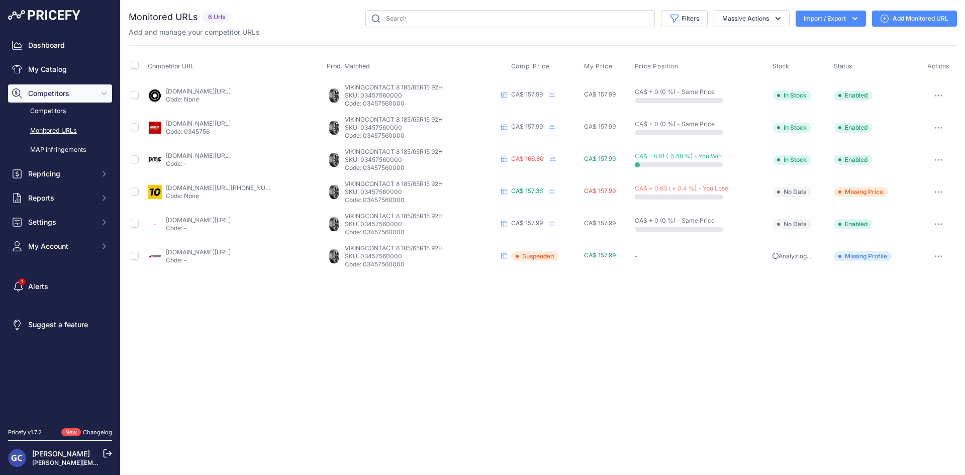
click at [231, 219] on link "4pneus.ca/pneus/continental-viking-contact-8-hiver/185-65-r15-xl/29464?prirule_…" at bounding box center [198, 220] width 65 height 8
click at [231, 251] on link "partsengine.ca/03457560000-vp-continental-371.aspx?prirule_jdsnikfkfjsd=8125" at bounding box center [198, 252] width 65 height 8
click at [210, 188] on link "1010tires.com/tires/continental/viking+contact+8/03457560000?prirule_jdsnikfkfj…" at bounding box center [225, 188] width 119 height 8
drag, startPoint x: 409, startPoint y: 98, endPoint x: 374, endPoint y: 104, distance: 35.2
click at [374, 104] on div "VIKINGCONTACT 8 185/65R15 92H VIKINGCONTACT 8 185/65R15 92H SKU: 03457560000 Co…" at bounding box center [421, 95] width 152 height 24
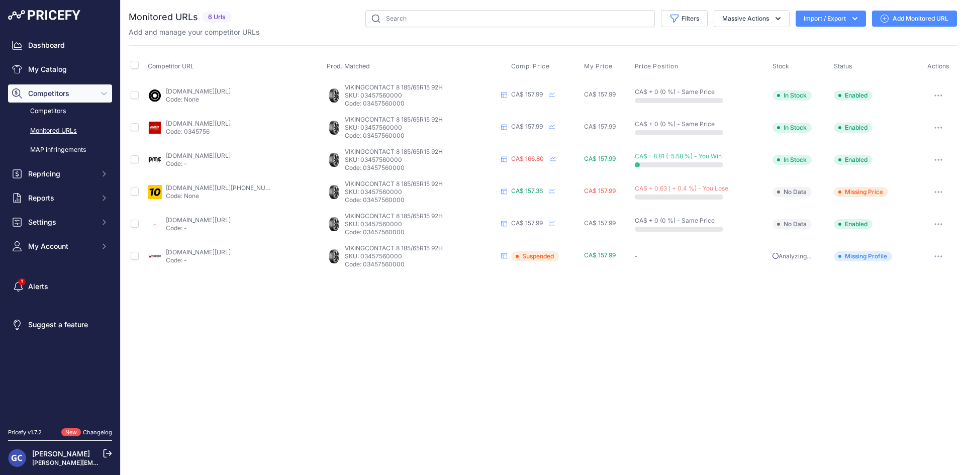
click at [430, 97] on p "SKU: 03457560000" at bounding box center [421, 95] width 152 height 8
click at [602, 320] on div "Close You are not connected to the internet." at bounding box center [543, 237] width 844 height 475
drag, startPoint x: 409, startPoint y: 127, endPoint x: 358, endPoint y: 129, distance: 50.8
click at [358, 129] on p "SKU: 03457560000" at bounding box center [421, 128] width 152 height 8
copy p "03457560000"
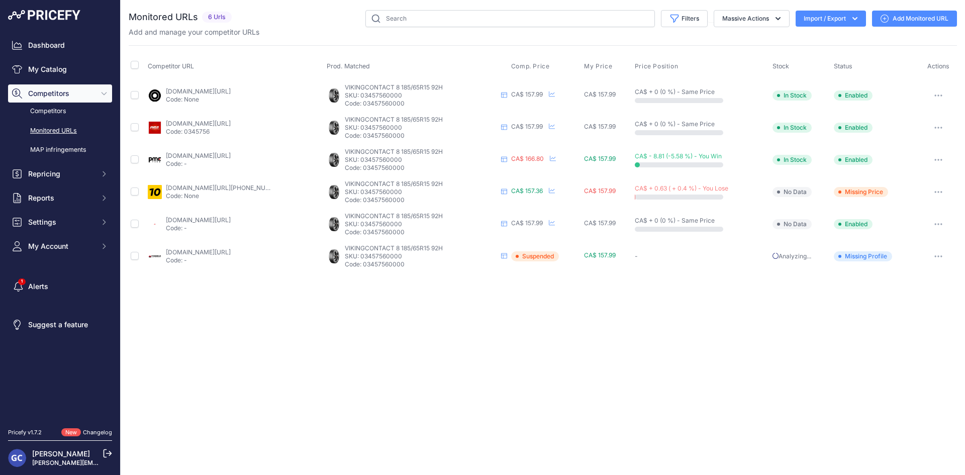
click at [240, 185] on link "1010tires.com/tires/continental/viking+contact+8/03457560000?prirule_jdsnikfkfj…" at bounding box center [225, 188] width 119 height 8
click at [231, 92] on link "[DOMAIN_NAME][URL]" at bounding box center [198, 91] width 65 height 8
click at [231, 124] on link "[DOMAIN_NAME][URL]" at bounding box center [198, 124] width 65 height 8
click at [231, 158] on link "[DOMAIN_NAME][URL]" at bounding box center [198, 156] width 65 height 8
click at [229, 191] on link "[DOMAIN_NAME][URL][PHONE_NUMBER]" at bounding box center [225, 188] width 119 height 8
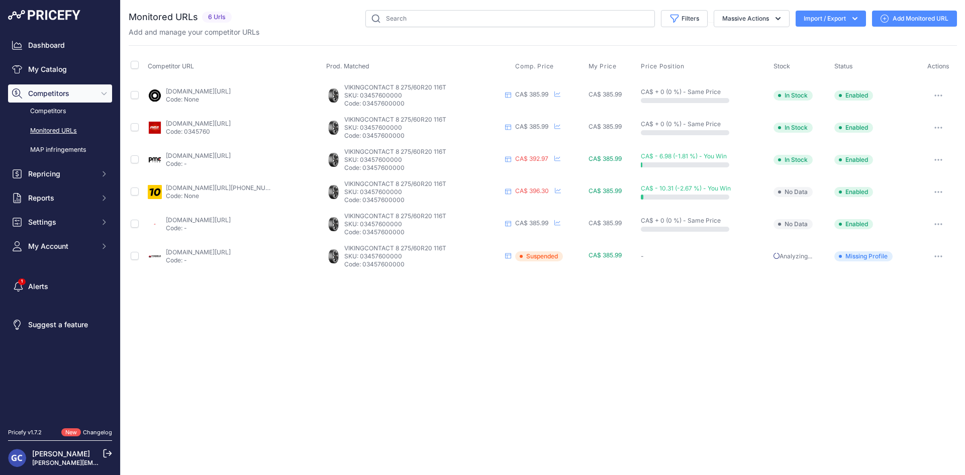
click at [199, 219] on link "[DOMAIN_NAME][URL]" at bounding box center [198, 220] width 65 height 8
click at [231, 250] on link "[DOMAIN_NAME][URL]" at bounding box center [198, 252] width 65 height 8
click at [231, 91] on link "[DOMAIN_NAME][URL]" at bounding box center [198, 91] width 65 height 8
click at [231, 122] on link "[DOMAIN_NAME][URL]" at bounding box center [198, 124] width 65 height 8
click at [231, 155] on link "[DOMAIN_NAME][URL]" at bounding box center [198, 156] width 65 height 8
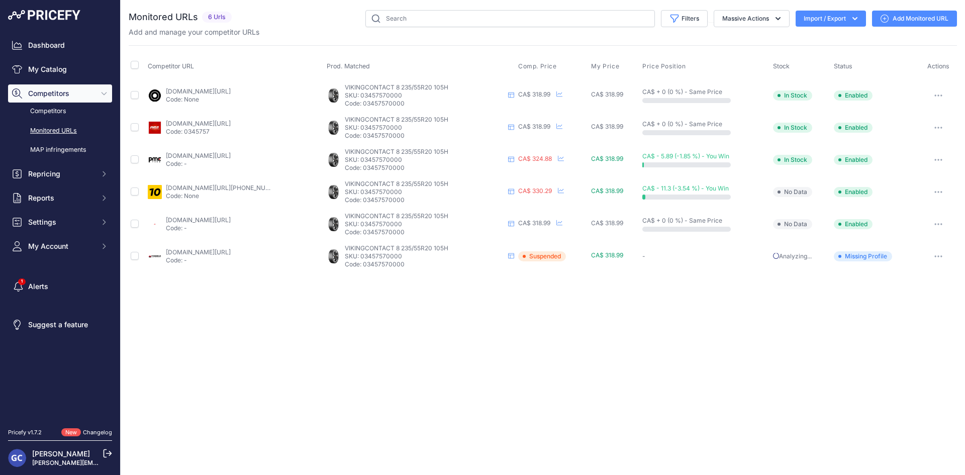
click at [216, 185] on link "[DOMAIN_NAME][URL][PHONE_NUMBER]" at bounding box center [225, 188] width 119 height 8
click at [231, 217] on link "[DOMAIN_NAME][URL]" at bounding box center [198, 220] width 65 height 8
click at [231, 252] on link "[DOMAIN_NAME][URL]" at bounding box center [198, 252] width 65 height 8
click at [632, 331] on div "Close You are not connected to the internet." at bounding box center [543, 237] width 844 height 475
click at [231, 88] on link "[DOMAIN_NAME][URL]" at bounding box center [198, 91] width 65 height 8
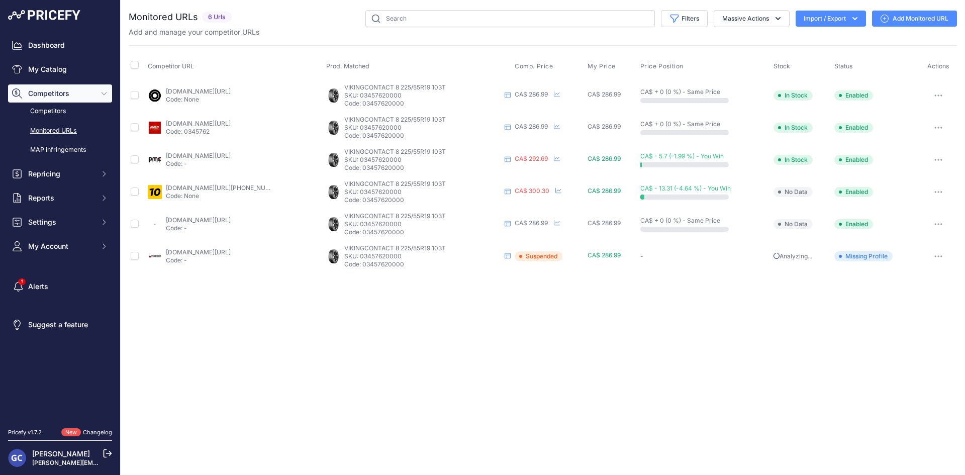
click at [231, 123] on link "[DOMAIN_NAME][URL]" at bounding box center [198, 124] width 65 height 8
click at [231, 156] on link "[DOMAIN_NAME][URL]" at bounding box center [198, 156] width 65 height 8
click at [247, 186] on link "[DOMAIN_NAME][URL][PHONE_NUMBER]" at bounding box center [225, 188] width 119 height 8
click at [230, 216] on link "[DOMAIN_NAME][URL]" at bounding box center [198, 220] width 65 height 8
click at [231, 250] on link "[DOMAIN_NAME][URL]" at bounding box center [198, 252] width 65 height 8
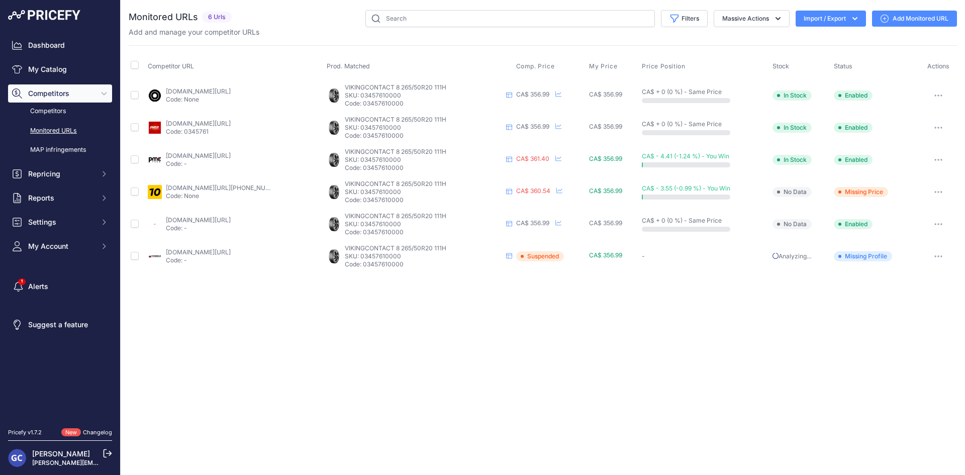
click at [231, 89] on link "[DOMAIN_NAME][URL]" at bounding box center [198, 91] width 65 height 8
click at [231, 125] on link "[DOMAIN_NAME][URL]" at bounding box center [198, 124] width 65 height 8
click at [230, 91] on link "[DOMAIN_NAME][URL]" at bounding box center [197, 91] width 65 height 8
click at [230, 123] on link "[DOMAIN_NAME][URL]" at bounding box center [197, 124] width 65 height 8
click at [230, 154] on link "pmctire.com/fr/tires/continental-vikingcontact-8-245-55r19-103h-bsw-03457630000…" at bounding box center [197, 156] width 65 height 8
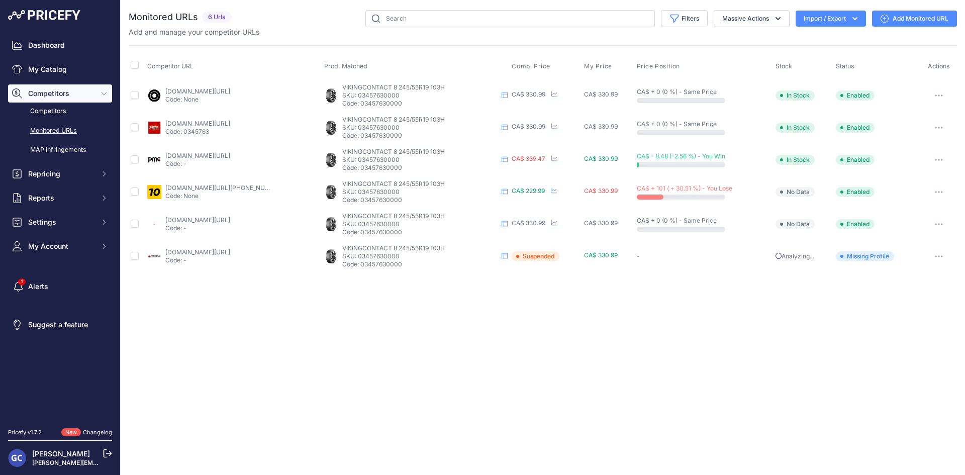
click at [222, 191] on div "1010tires.com/tires/continental/viking+contact+8/03457630000?prirule_jdsnikfkfj…" at bounding box center [217, 192] width 105 height 16
click at [223, 189] on link "1010tires.com/tires/continental/viking+contact+8/03457630000?prirule_jdsnikfkfj…" at bounding box center [224, 188] width 119 height 8
click at [230, 219] on link "4pneus.ca/pneus/continental-viking-contact-8-hiver/245-55-r19-xl/29418?prirule_…" at bounding box center [197, 220] width 65 height 8
click at [230, 251] on link "partsengine.ca/03457630000-vp-continental-371.aspx?prirule_jdsnikfkfjsd=8125" at bounding box center [197, 252] width 65 height 8
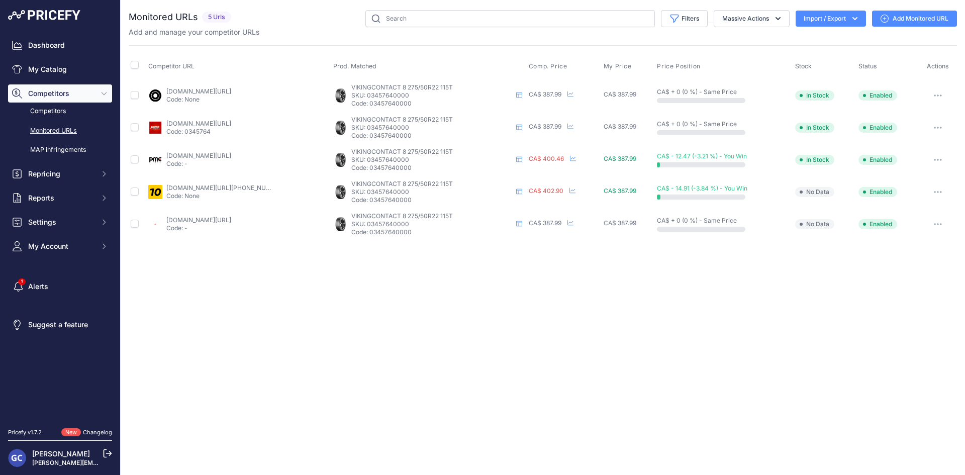
click at [231, 88] on link "[DOMAIN_NAME][URL]" at bounding box center [198, 91] width 65 height 8
click at [231, 125] on link "[DOMAIN_NAME][URL]" at bounding box center [198, 124] width 65 height 8
click at [231, 153] on link "[DOMAIN_NAME][URL]" at bounding box center [198, 156] width 65 height 8
click at [244, 189] on link "[DOMAIN_NAME][URL][PHONE_NUMBER]" at bounding box center [225, 188] width 119 height 8
click at [231, 220] on link "[DOMAIN_NAME][URL]" at bounding box center [198, 220] width 65 height 8
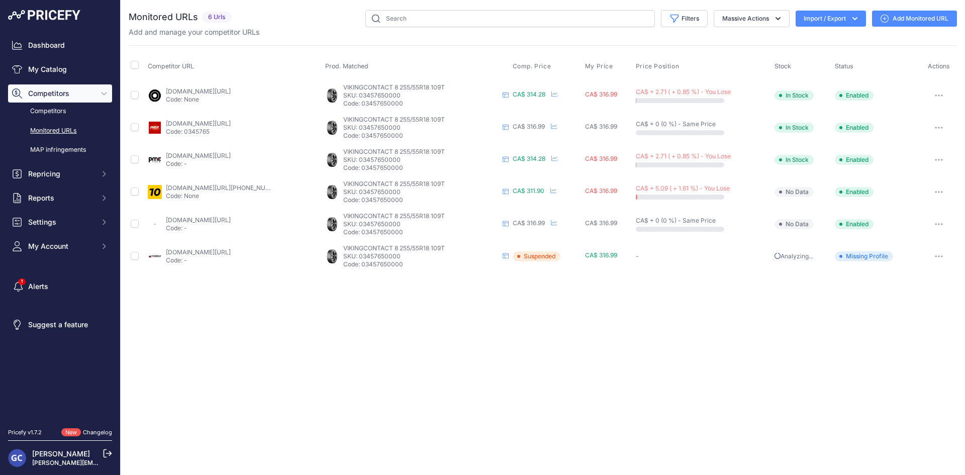
click at [231, 89] on link "blackcircles.ca/en/tire/continental/vikingcontact-8/255-55-r18-109-t?prirule_jd…" at bounding box center [198, 91] width 65 height 8
click at [231, 125] on link "pneusarabais.com/pneus/continental-vikingcontact-8/52362?prirule_jdsnikfkfjsd=8…" at bounding box center [198, 124] width 65 height 8
click at [231, 122] on link "pneusarabais.com/pneus/continental-vikingcontact-8/52362?prirule_jdsnikfkfjsd=8…" at bounding box center [198, 124] width 65 height 8
click at [231, 88] on link "blackcircles.ca/en/tire/continental/vikingcontact-8/255-55-r18-109-t?prirule_jd…" at bounding box center [198, 91] width 65 height 8
click at [231, 155] on link "pmctire.com/fr/tires/continental-vikingcontact-8-255-55r18-xl-109t-bsw-03457650…" at bounding box center [198, 156] width 65 height 8
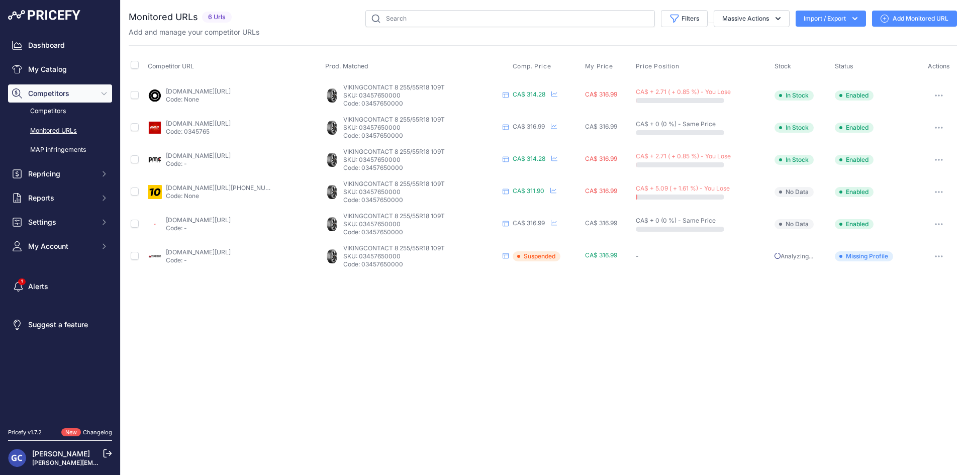
click at [217, 189] on link "1010tires.com/tires/continental/viking+contact+8/03457650000?prirule_jdsnikfkfj…" at bounding box center [225, 188] width 119 height 8
click at [231, 222] on link "4pneus.ca/pneus/continental-viking-contact-8-hiver/255-55-r18-xl/29421?prirule_…" at bounding box center [198, 220] width 65 height 8
click at [231, 251] on link "partsengine.ca/03457650000-vp-continental-371.aspx?prirule_jdsnikfkfjsd=8125" at bounding box center [198, 252] width 65 height 8
drag, startPoint x: 410, startPoint y: 103, endPoint x: 359, endPoint y: 106, distance: 50.9
click at [359, 106] on p "Code: 03457650000" at bounding box center [420, 104] width 155 height 8
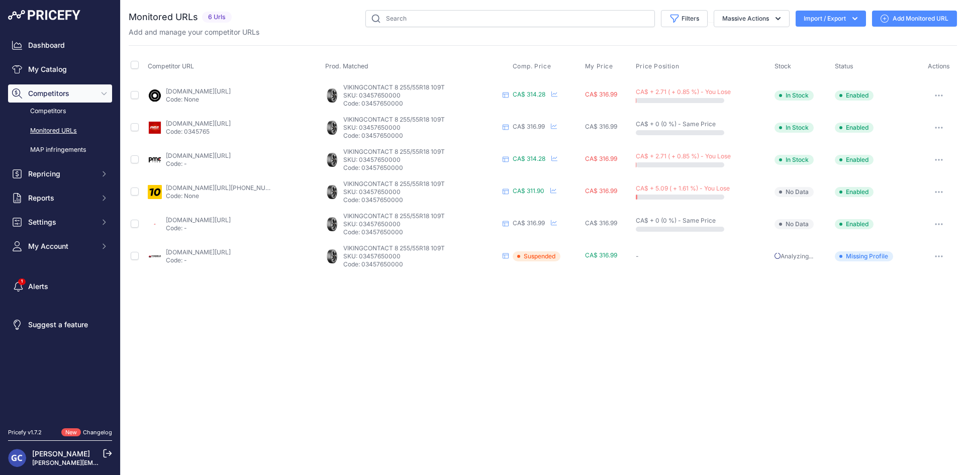
copy p "03457650000"
click at [231, 87] on link "[DOMAIN_NAME][URL]" at bounding box center [198, 91] width 65 height 8
click at [231, 124] on link "[DOMAIN_NAME][URL]" at bounding box center [198, 124] width 65 height 8
click at [231, 153] on link "[DOMAIN_NAME][URL]" at bounding box center [198, 156] width 65 height 8
click at [227, 187] on link "[DOMAIN_NAME][URL][PHONE_NUMBER]" at bounding box center [225, 188] width 119 height 8
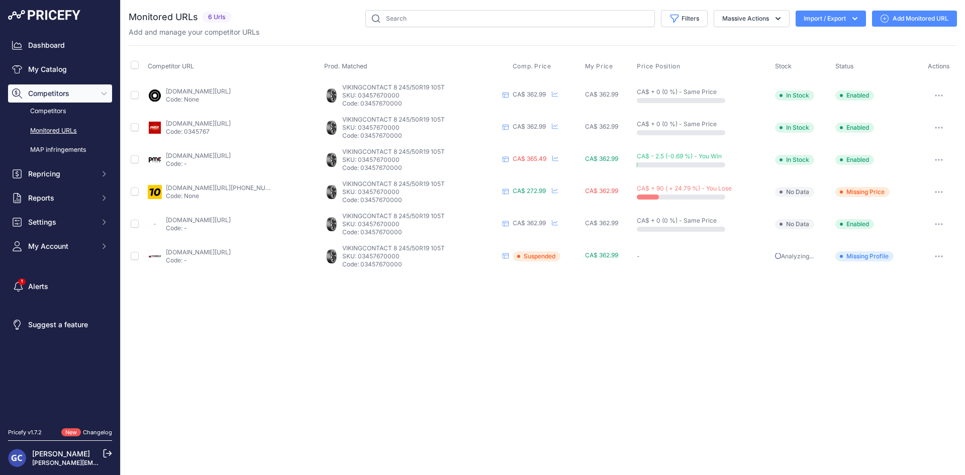
drag, startPoint x: 409, startPoint y: 199, endPoint x: 360, endPoint y: 200, distance: 48.3
click at [360, 200] on p "Code: 03457670000" at bounding box center [420, 200] width 156 height 8
copy p "03457670000"
click at [228, 187] on link "[DOMAIN_NAME][URL][PHONE_NUMBER]" at bounding box center [225, 188] width 119 height 8
click at [231, 217] on link "[DOMAIN_NAME][URL]" at bounding box center [198, 220] width 65 height 8
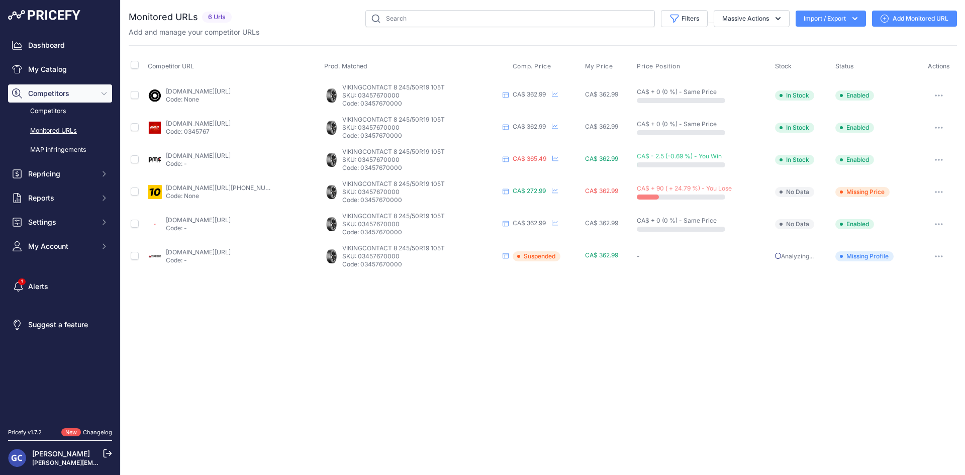
click at [231, 252] on link "[DOMAIN_NAME][URL]" at bounding box center [198, 252] width 65 height 8
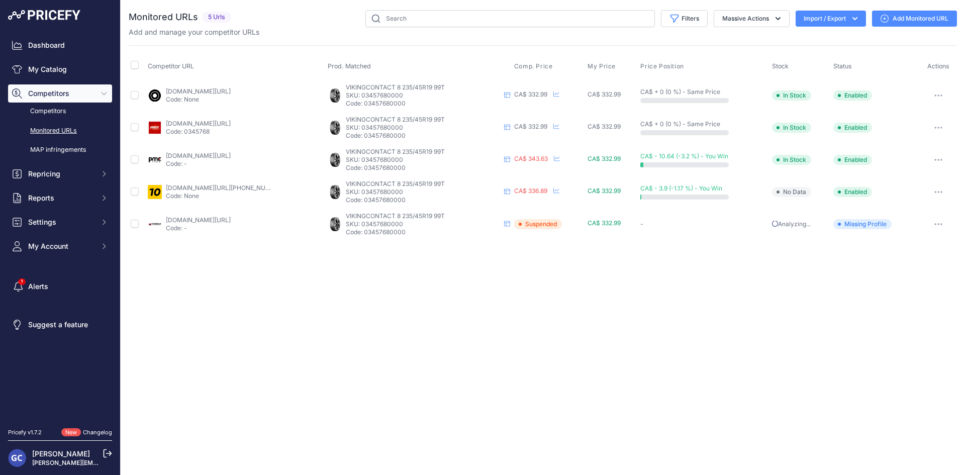
click at [231, 90] on link "[DOMAIN_NAME][URL]" at bounding box center [198, 91] width 65 height 8
click at [231, 121] on link "[DOMAIN_NAME][URL]" at bounding box center [198, 124] width 65 height 8
click at [231, 155] on link "[DOMAIN_NAME][URL]" at bounding box center [198, 156] width 65 height 8
click at [242, 186] on link "[DOMAIN_NAME][URL][PHONE_NUMBER]" at bounding box center [225, 188] width 119 height 8
click at [231, 217] on link "[DOMAIN_NAME][URL]" at bounding box center [198, 220] width 65 height 8
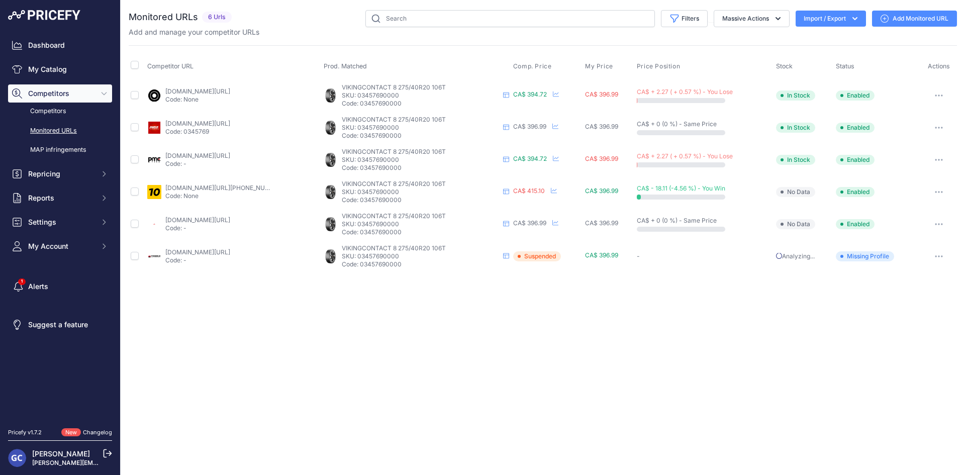
click at [230, 90] on link "blackcircles.ca/en/tire/continental/vikingcontact-8/275-40-r20-106-t?prirule_jd…" at bounding box center [197, 91] width 65 height 8
click at [230, 124] on link "pneusarabais.com/pneus/continental-vikingcontact-8/52377?prirule_jdsnikfkfjsd=8…" at bounding box center [197, 124] width 65 height 8
click at [230, 155] on link "pmctire.com/fr/tires/continental-vikingcontact-8-275-40r20-xl-106t-bsw-03457690…" at bounding box center [197, 156] width 65 height 8
click at [251, 188] on link "1010tires.com/tires/continental/viking+contact+8/03457690000?prirule_jdsnikfkfj…" at bounding box center [224, 188] width 119 height 8
click at [230, 212] on td "4pneus.ca/pneus/continental-viking-contact-8-hiver/275-40-r20-xl/29425?prirule_…" at bounding box center [233, 224] width 176 height 32
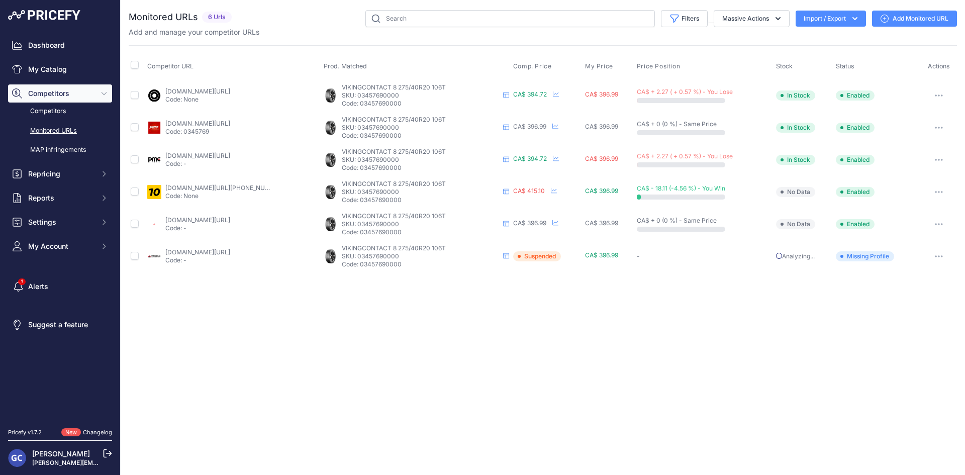
click at [225, 221] on link "4pneus.ca/pneus/continental-viking-contact-8-hiver/275-40-r20-xl/29425?prirule_…" at bounding box center [197, 220] width 65 height 8
click at [230, 250] on link "partsengine.ca/03457690000-vp-continental-371.aspx?prirule_jdsnikfkfjsd=8125" at bounding box center [197, 252] width 65 height 8
click at [224, 89] on link "[DOMAIN_NAME][URL]" at bounding box center [197, 91] width 65 height 8
click at [230, 121] on link "pneusarabais.com/pneus/continental-vikingcontact-8/52374?prirule_jdsnikfkfjsd=8…" at bounding box center [197, 124] width 65 height 8
click at [230, 153] on link "pmctire.com/fr/tires/continental-vikingcontact-8-275-40r21-xl-107t-bsw-03457720…" at bounding box center [197, 156] width 65 height 8
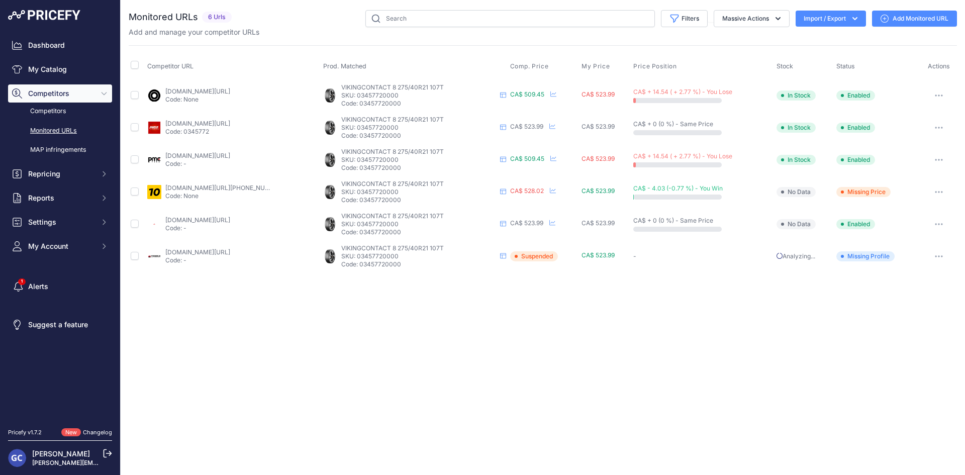
click at [238, 187] on link "1010tires.com/tires/continental/viking+contact+8/03457720000?prirule_jdsnikfkfj…" at bounding box center [224, 188] width 119 height 8
click at [230, 221] on link "4pneus.ca/pneus/continental-viking-contact-8-hiver/275-40-r21-xl/29428?prirule_…" at bounding box center [197, 220] width 65 height 8
click at [226, 249] on link "partsengine.ca/03457720000-vp-continental-371.aspx?prirule_jdsnikfkfjsd=8125" at bounding box center [197, 252] width 65 height 8
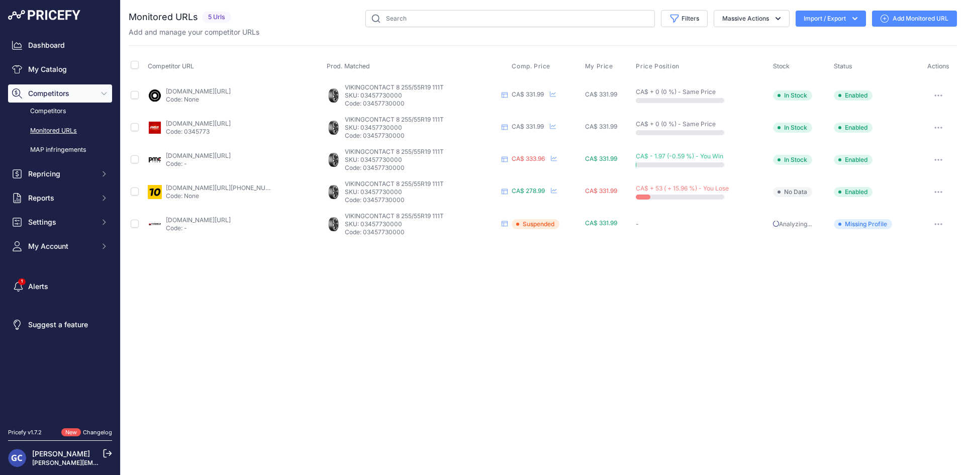
click at [231, 89] on link "[DOMAIN_NAME][URL]" at bounding box center [198, 91] width 65 height 8
click at [231, 122] on link "[DOMAIN_NAME][URL]" at bounding box center [198, 124] width 65 height 8
click at [224, 155] on link "[DOMAIN_NAME][URL]" at bounding box center [198, 156] width 65 height 8
click at [242, 185] on link "[DOMAIN_NAME][URL][PHONE_NUMBER]" at bounding box center [225, 188] width 119 height 8
click at [231, 220] on link "[DOMAIN_NAME][URL]" at bounding box center [198, 220] width 65 height 8
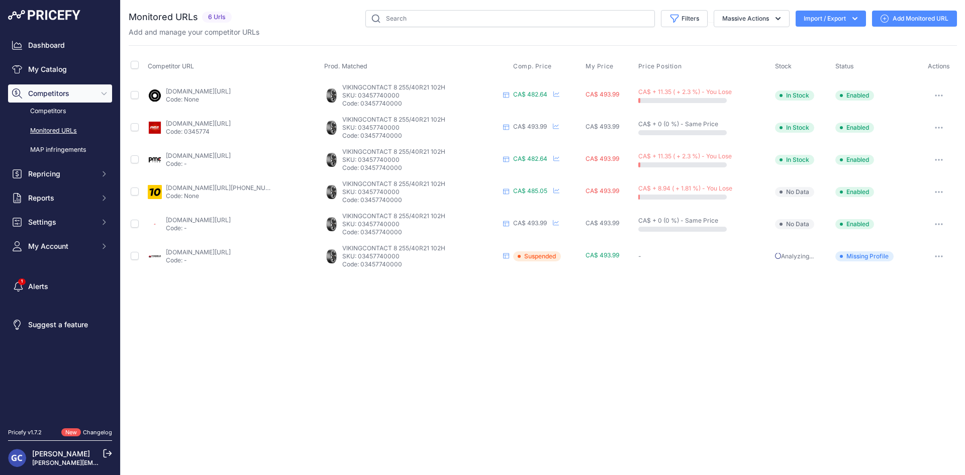
click at [231, 89] on link "blackcircles.ca/en/tire/continental/vikingcontact-8/255-40-r21-102-h?prirule_jd…" at bounding box center [198, 91] width 65 height 8
click at [231, 125] on link "pneusarabais.com/pneus/continental-vikingcontact-8/52372?prirule_jdsnikfkfjsd=8…" at bounding box center [198, 124] width 65 height 8
click at [231, 154] on link "pmctire.com/fr/tires/continental-vikingcontact-8-255-40r21-xl-102h-bsw-03457740…" at bounding box center [198, 156] width 65 height 8
click at [231, 189] on link "1010tires.com/tires/continental/viking+contact+8/03457740000?prirule_jdsnikfkfj…" at bounding box center [225, 188] width 119 height 8
click at [231, 221] on link "4pneus.ca/pneus/continental-viking-contact-8-hiver/255-40-r21-xl/29430?prirule_…" at bounding box center [198, 220] width 65 height 8
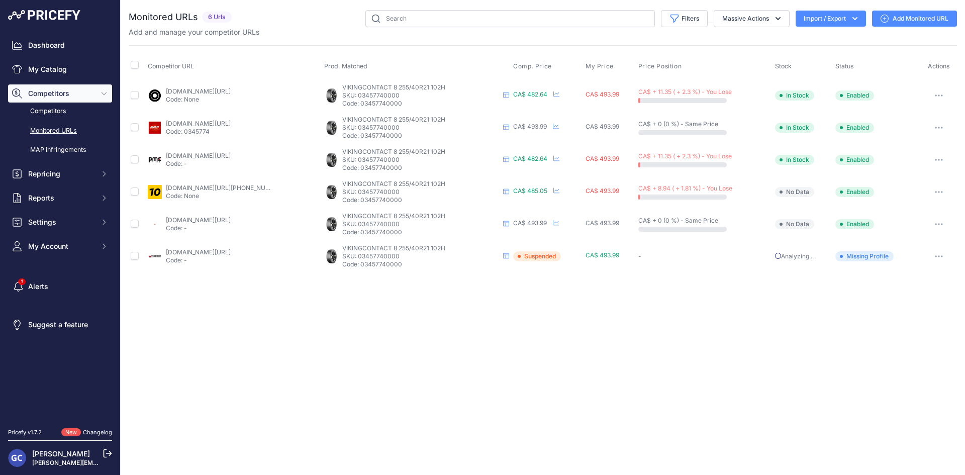
click at [231, 256] on div "partsengine.ca/03457740000-vp-continental-371.aspx?prirule_jdsnikfkfjsd=8125 Co…" at bounding box center [198, 256] width 65 height 16
click at [231, 250] on link "partsengine.ca/03457740000-vp-continental-371.aspx?prirule_jdsnikfkfjsd=8125" at bounding box center [198, 252] width 65 height 8
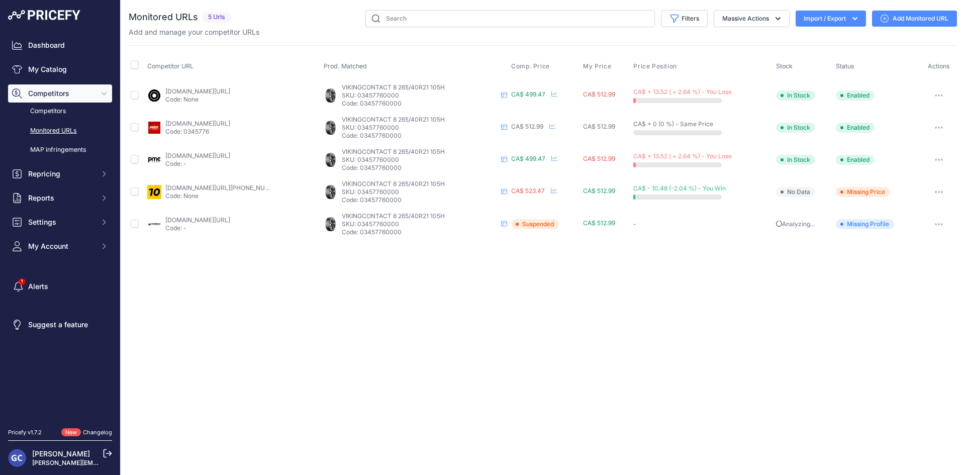
click at [230, 90] on link "[DOMAIN_NAME][URL]" at bounding box center [197, 91] width 65 height 8
click at [230, 120] on link "pneusarabais.com/pneus/continental-vikingcontact-8/52370?prirule_jdsnikfkfjsd=8…" at bounding box center [197, 124] width 65 height 8
click at [230, 153] on link "pmctire.com/fr/tires/continental-vikingcontact-8-265-40r21-xl-105h-bsw-03457760…" at bounding box center [197, 156] width 65 height 8
click at [241, 188] on link "1010tires.com/tires/continental/viking+contact+8/03457760000?prirule_jdsnikfkfj…" at bounding box center [224, 188] width 119 height 8
click at [230, 221] on link "partsengine.ca/03457760000-vp-continental-371.aspx?prirule_jdsnikfkfjsd=8125" at bounding box center [197, 220] width 65 height 8
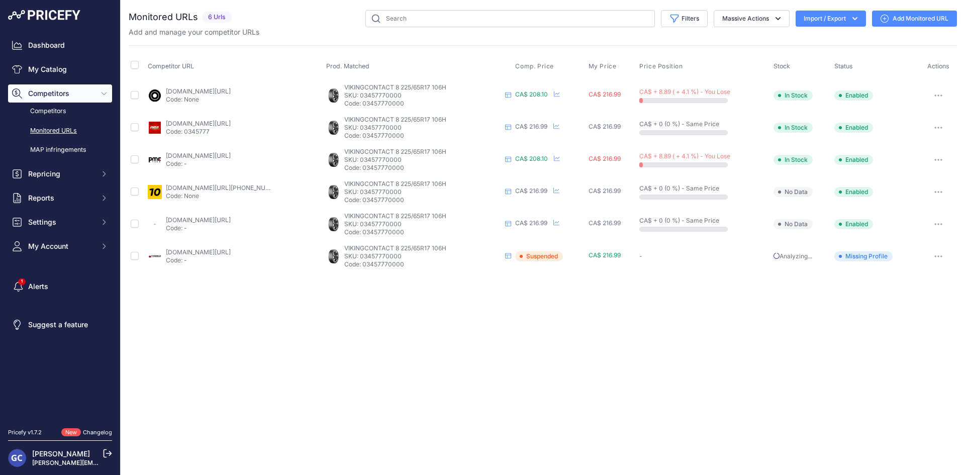
click at [203, 92] on link "[DOMAIN_NAME][URL]" at bounding box center [198, 91] width 65 height 8
click at [231, 120] on link "[DOMAIN_NAME][URL]" at bounding box center [198, 124] width 65 height 8
click at [231, 154] on link "[DOMAIN_NAME][URL]" at bounding box center [198, 156] width 65 height 8
click at [221, 188] on link "[DOMAIN_NAME][URL][PHONE_NUMBER]" at bounding box center [225, 188] width 119 height 8
click at [221, 220] on link "[DOMAIN_NAME][URL]" at bounding box center [198, 220] width 65 height 8
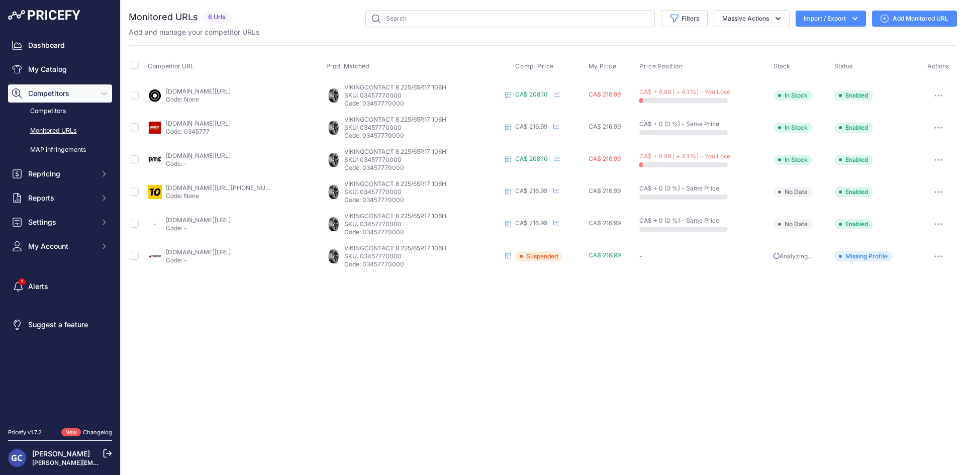
click at [207, 251] on link "[DOMAIN_NAME][URL]" at bounding box center [198, 252] width 65 height 8
click at [216, 88] on link "[DOMAIN_NAME][URL]" at bounding box center [197, 91] width 65 height 8
click at [230, 125] on link "[DOMAIN_NAME][URL]" at bounding box center [197, 124] width 65 height 8
click at [226, 154] on link "[DOMAIN_NAME][URL]" at bounding box center [197, 156] width 65 height 8
click at [224, 189] on link "[DOMAIN_NAME][URL][PHONE_NUMBER]" at bounding box center [224, 188] width 119 height 8
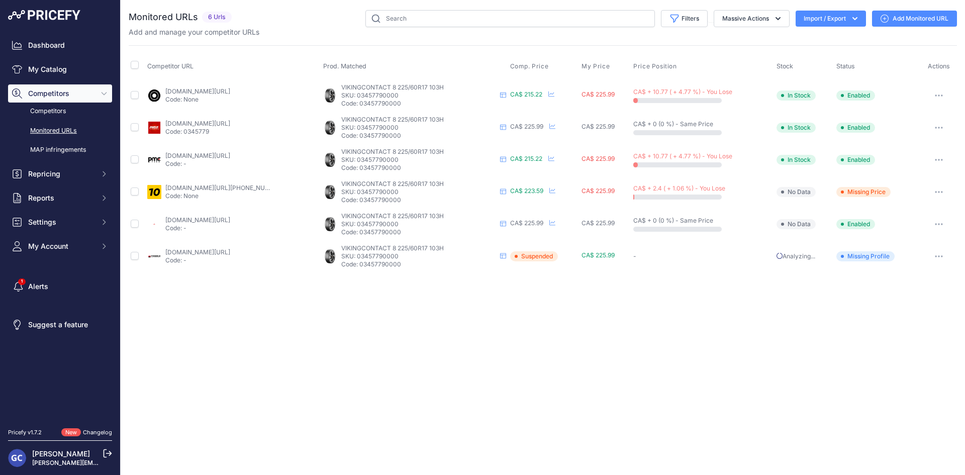
click at [208, 217] on link "[DOMAIN_NAME][URL]" at bounding box center [197, 220] width 65 height 8
click at [224, 251] on link "[DOMAIN_NAME][URL]" at bounding box center [197, 252] width 65 height 8
click at [231, 91] on link "[DOMAIN_NAME][URL]" at bounding box center [198, 91] width 65 height 8
click at [231, 126] on link "pneusarabais.com/pneus/continental-vikingcontact-8/52382?prirule_jdsnikfkfjsd=8…" at bounding box center [198, 124] width 65 height 8
click at [199, 155] on link "pmctire.com/fr/tires/continental-vikingcontact-8-235-65r17-xl-108t-bsw-03457820…" at bounding box center [198, 156] width 65 height 8
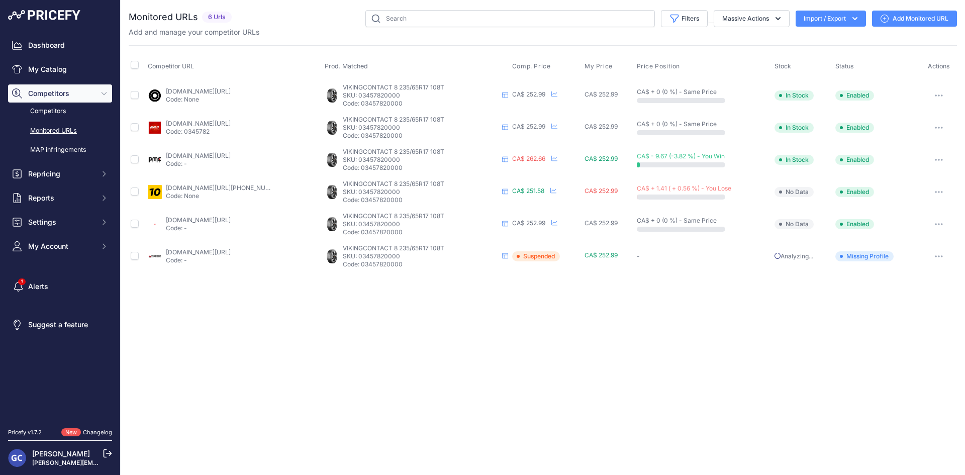
click at [235, 189] on link "1010tires.com/tires/continental/viking+contact+8/03457820000?prirule_jdsnikfkfj…" at bounding box center [225, 188] width 119 height 8
click at [231, 220] on link "4pneus.ca/pneus/continental-viking-contact-8-hiver/235-65-r17-xl/29438?prirule_…" at bounding box center [198, 220] width 65 height 8
click at [217, 250] on link "partsengine.ca/03457820000-vp-continental-371.aspx?prirule_jdsnikfkfjsd=8125" at bounding box center [198, 252] width 65 height 8
drag, startPoint x: 392, startPoint y: 103, endPoint x: 358, endPoint y: 105, distance: 33.7
click at [358, 105] on p "Code: 03457820000" at bounding box center [420, 104] width 155 height 8
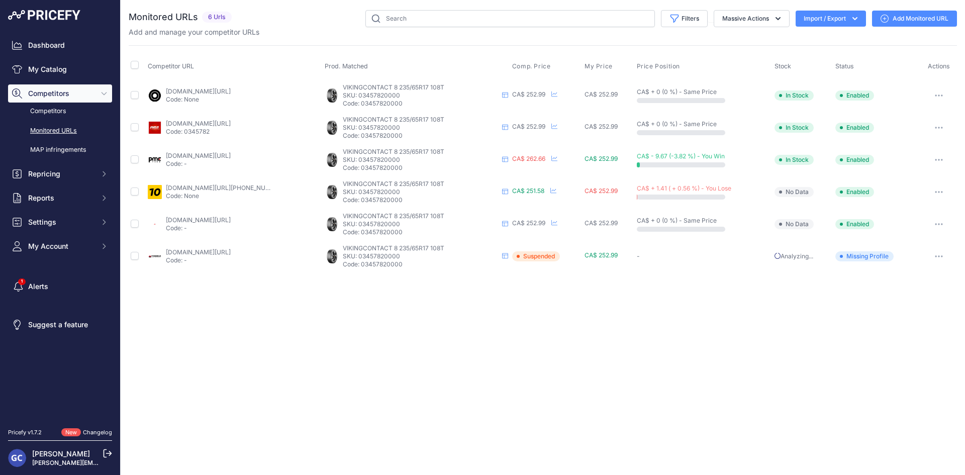
click at [410, 102] on p "Code: 03457820000" at bounding box center [420, 104] width 155 height 8
drag, startPoint x: 406, startPoint y: 103, endPoint x: 360, endPoint y: 107, distance: 45.4
click at [360, 107] on p "Code: 03457820000" at bounding box center [420, 104] width 155 height 8
copy p "03457820000"
click at [231, 91] on link "[DOMAIN_NAME][URL]" at bounding box center [198, 91] width 65 height 8
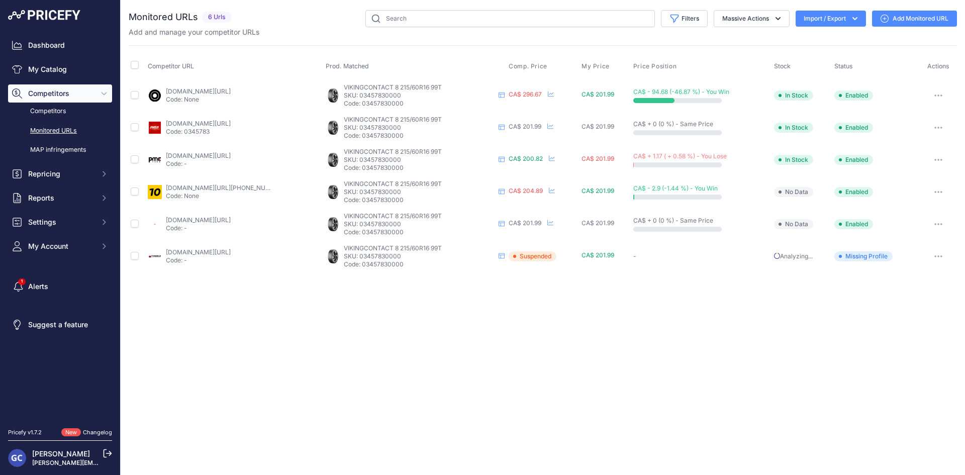
click at [231, 124] on link "[DOMAIN_NAME][URL]" at bounding box center [198, 124] width 65 height 8
click at [231, 154] on link "[DOMAIN_NAME][URL]" at bounding box center [198, 156] width 65 height 8
click at [246, 189] on link "1010tires.com/tires/continental/viking+contact+8/03457830000?prirule_jdsnikfkfj…" at bounding box center [225, 188] width 119 height 8
click at [231, 221] on link "4pneus.ca/pneus/continental-viking-contact-8-hiver/215-60-r16-xl/29439?prirule_…" at bounding box center [198, 220] width 65 height 8
click at [231, 251] on link "partsengine.ca/03457830000-vp-continental-371.aspx?prirule_jdsnikfkfjsd=8125" at bounding box center [198, 252] width 65 height 8
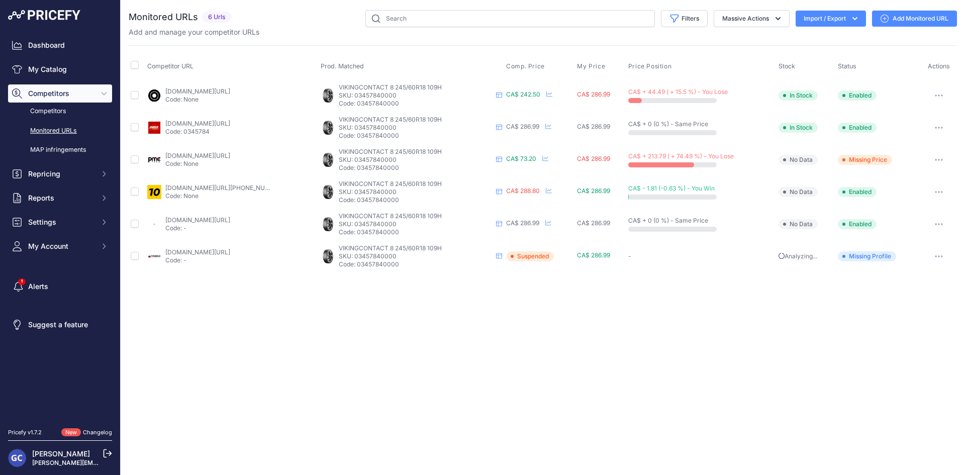
click at [230, 92] on link "[DOMAIN_NAME][URL]" at bounding box center [197, 91] width 65 height 8
click at [230, 127] on div "[DOMAIN_NAME][URL] Code: 0345784" at bounding box center [197, 128] width 65 height 16
click at [230, 121] on link "[DOMAIN_NAME][URL]" at bounding box center [197, 124] width 65 height 8
click at [230, 155] on link "[DOMAIN_NAME][URL]" at bounding box center [197, 156] width 65 height 8
click at [229, 156] on link "[DOMAIN_NAME][URL]" at bounding box center [197, 156] width 65 height 8
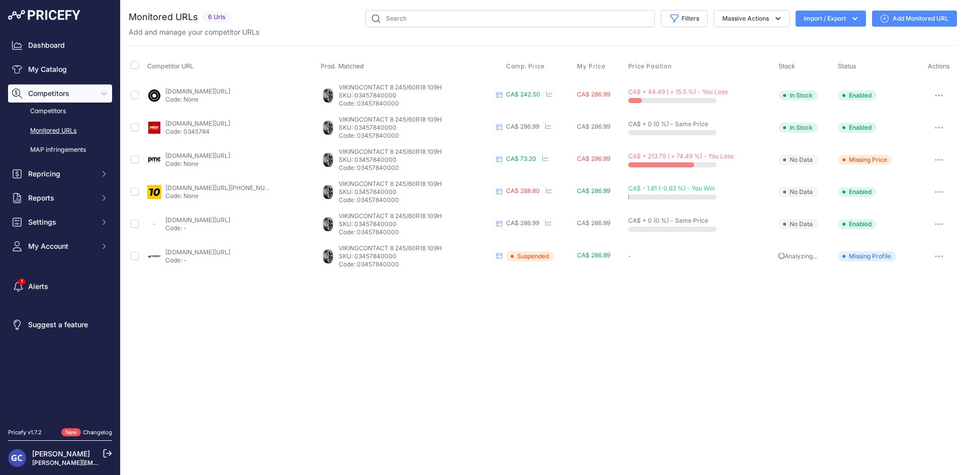
drag, startPoint x: 398, startPoint y: 93, endPoint x: 353, endPoint y: 96, distance: 44.8
click at [353, 96] on p "SKU: 03457840000" at bounding box center [415, 95] width 153 height 8
copy p "03457840000"
click at [899, 18] on link "Add Monitored URL" at bounding box center [914, 19] width 85 height 16
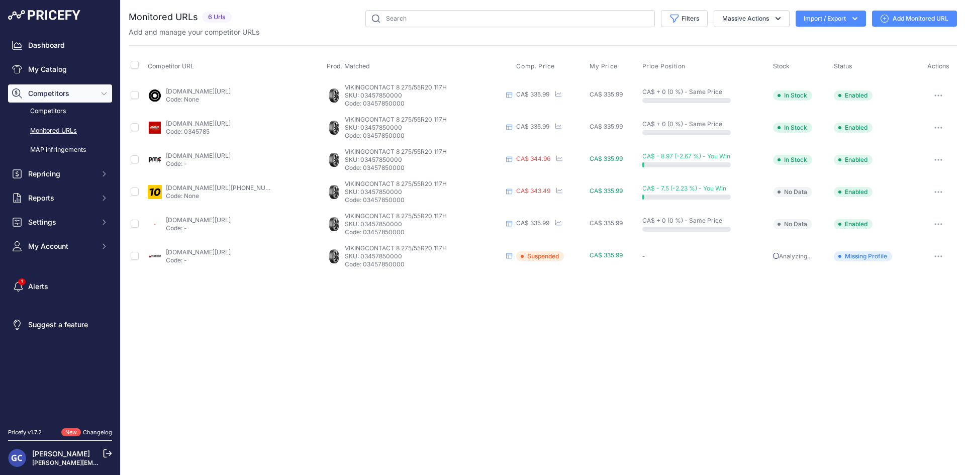
click at [205, 88] on link "blackcircles.ca/en/tire/continental/vikingcontact-8/275-55-r20-117-h?prirule_jd…" at bounding box center [198, 91] width 65 height 8
click at [231, 125] on link "pneusarabais.com/pneus/continental-vikingcontact-8/52385?prirule_jdsnikfkfjsd=8…" at bounding box center [198, 124] width 65 height 8
click at [231, 154] on link "pmctire.com/fr/tires/continental-vikingcontact-8-275-55r20-xl-117h-bsw-03457850…" at bounding box center [198, 156] width 65 height 8
click at [224, 184] on link "1010tires.com/tires/continental/viking+contact+8/03457850000?prirule_jdsnikfkfj…" at bounding box center [225, 188] width 119 height 8
click at [231, 220] on link "4pneus.ca/pneus/continental-viking-contact-8-hiver/275-55-r20-xl/29441?prirule_…" at bounding box center [198, 220] width 65 height 8
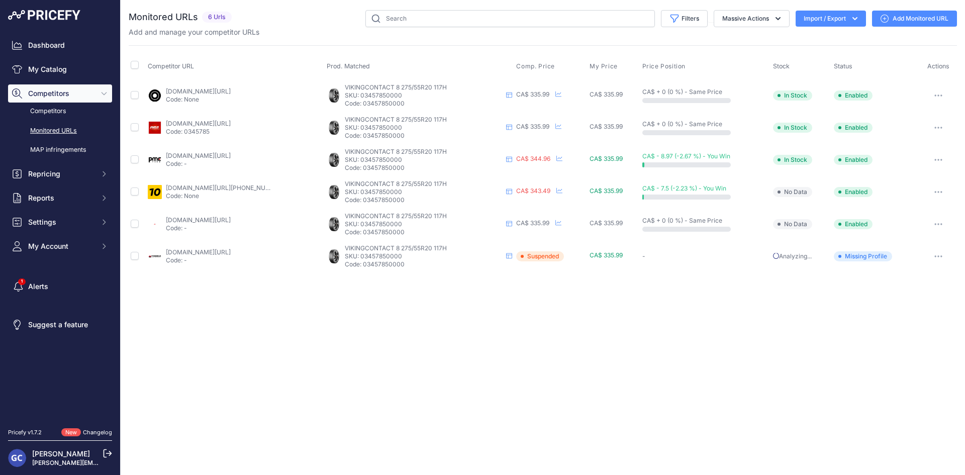
click at [231, 253] on link "partsengine.ca/03457850000-vp-continental-371.aspx?prirule_jdsnikfkfjsd=8125" at bounding box center [198, 252] width 65 height 8
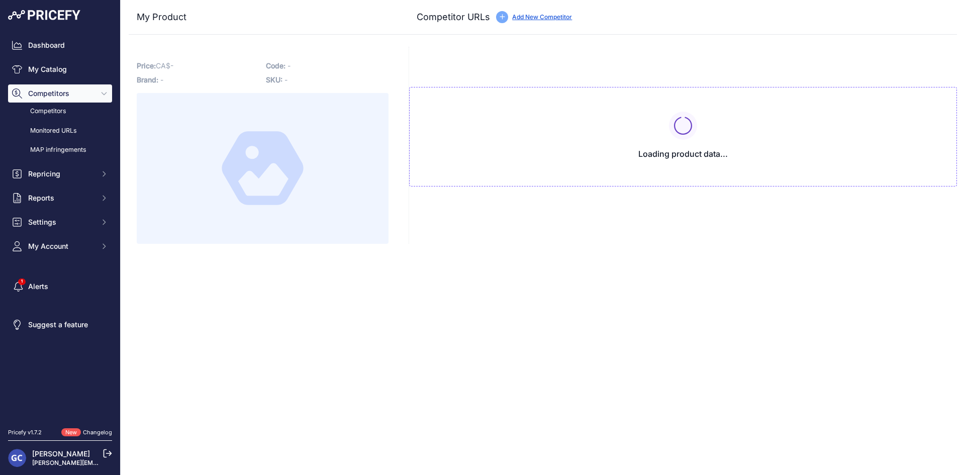
type input "[DOMAIN_NAME][URL][PHONE_NUMBER]"
type input "[DOMAIN_NAME][URL]"
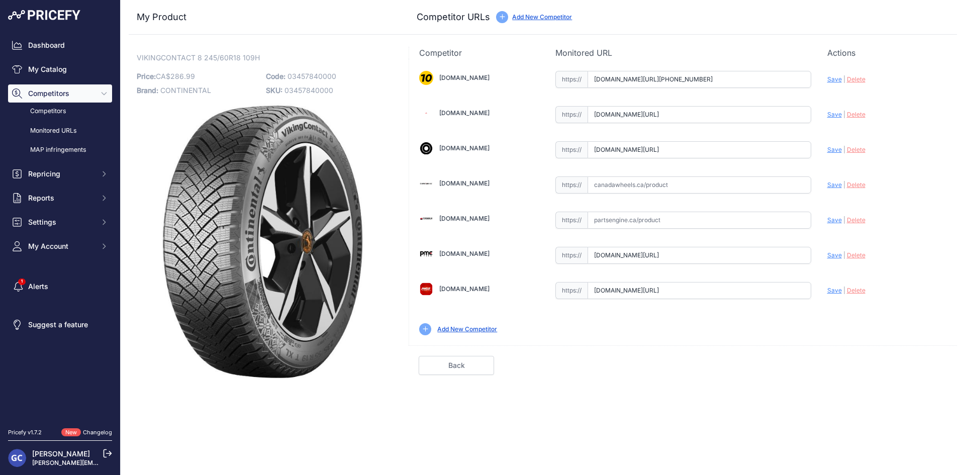
click at [856, 255] on span "Delete" at bounding box center [856, 255] width 19 height 8
click at [796, 252] on input "text" at bounding box center [700, 255] width 224 height 17
paste input "[URL][DOMAIN_NAME]"
click at [832, 254] on span "Save" at bounding box center [834, 255] width 15 height 8
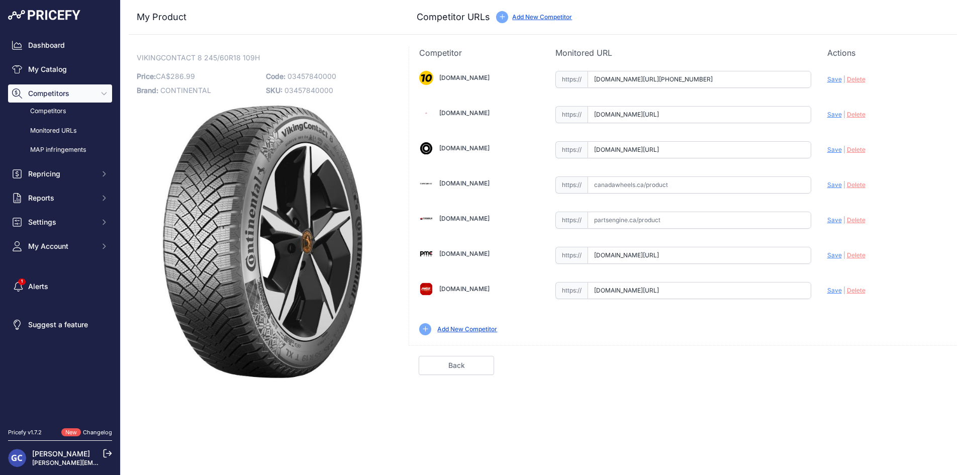
scroll to position [0, 0]
type input "[URL][DOMAIN_NAME]"
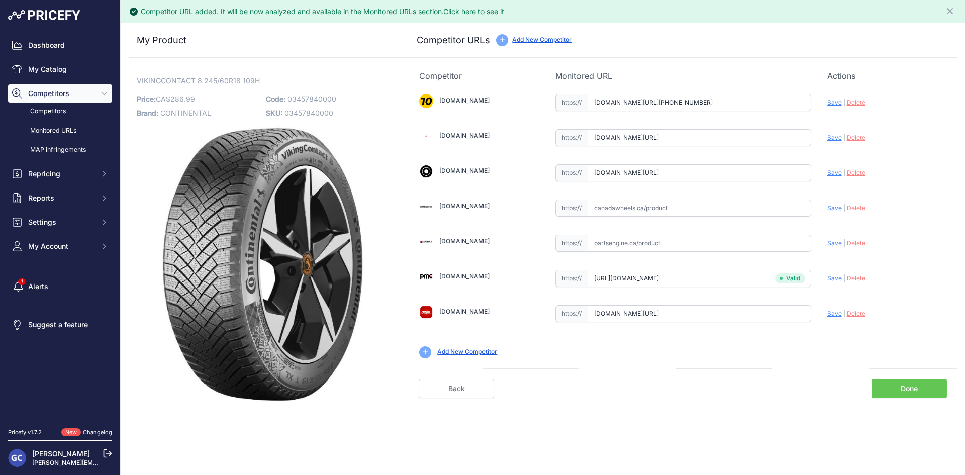
click at [914, 390] on link "Done" at bounding box center [908, 388] width 75 height 19
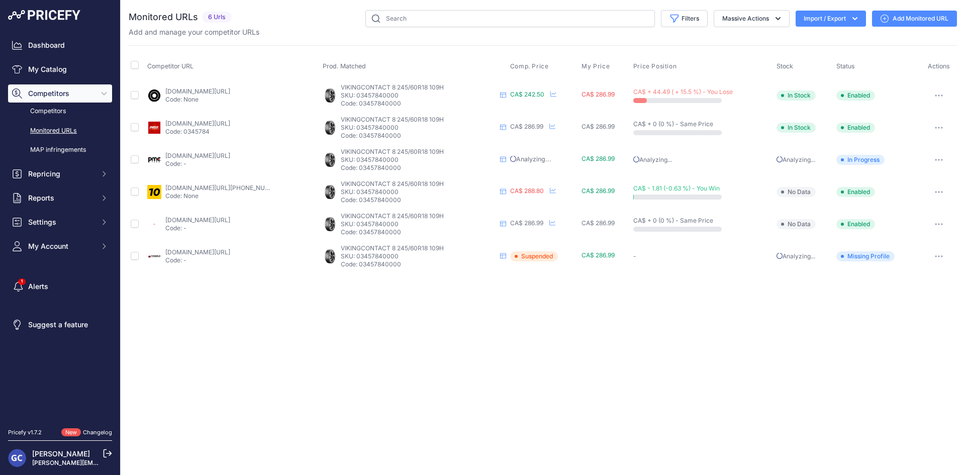
click at [580, 312] on div "Close You are not connected to the internet." at bounding box center [543, 237] width 844 height 475
click at [208, 90] on link "[DOMAIN_NAME][URL]" at bounding box center [197, 91] width 65 height 8
click at [230, 122] on link "pneusarabais.com/pneus/continental-vikingcontact-8/52384?prirule_jdsnikfkfjsd=8…" at bounding box center [197, 124] width 65 height 8
click at [230, 154] on link "pmctire.com/tires/continental-vikingcontact-8-245-60r18-xl-109h-bsw-03457840000…" at bounding box center [197, 156] width 65 height 8
click at [237, 186] on link "1010tires.com/tires/continental/viking+contact+8/03457840000?prirule_jdsnikfkfj…" at bounding box center [224, 188] width 119 height 8
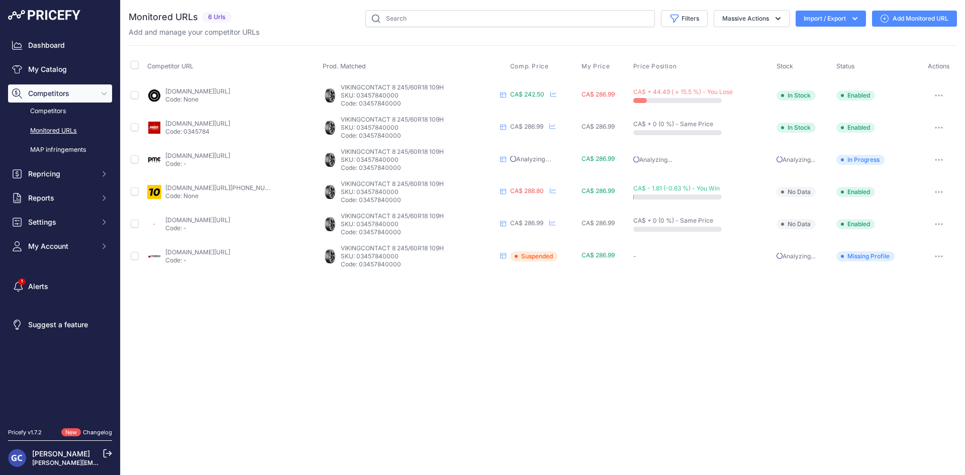
click at [223, 214] on td "4pneus.ca/pneus/continental-viking-contact-8-hiver/245-60-r18-xl/29440?prirule_…" at bounding box center [232, 224] width 175 height 32
click at [219, 219] on link "4pneus.ca/pneus/continental-viking-contact-8-hiver/245-60-r18-xl/29440?prirule_…" at bounding box center [197, 220] width 65 height 8
click at [230, 249] on link "partsengine.ca/03457840000-vp-continental-371.aspx?prirule_jdsnikfkfjsd=8125" at bounding box center [197, 252] width 65 height 8
drag, startPoint x: 414, startPoint y: 100, endPoint x: 357, endPoint y: 105, distance: 56.5
click at [357, 105] on p "Code: 03457840000" at bounding box center [418, 104] width 155 height 8
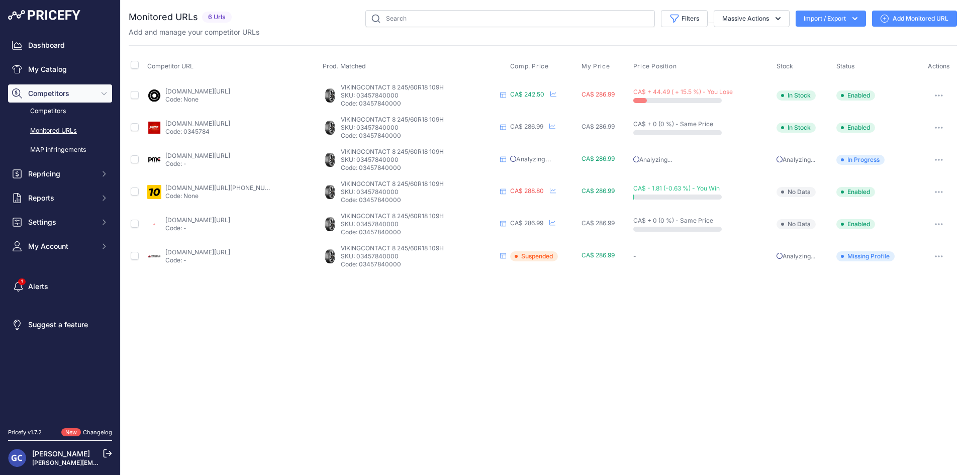
copy p "03457840000"
click at [219, 154] on link "pmctire.com/tires/continental-vikingcontact-8-245-60r18-xl-109h-bsw-03457840000…" at bounding box center [197, 156] width 65 height 8
click at [227, 252] on link "partsengine.ca/03457840000-vp-continental-371.aspx?prirule_jdsnikfkfjsd=8125" at bounding box center [197, 252] width 65 height 8
click at [207, 219] on link "4pneus.ca/pneus/continental-viking-contact-8-hiver/245-60-r18-xl/29440?prirule_…" at bounding box center [197, 220] width 65 height 8
click at [208, 189] on link "1010tires.com/tires/continental/viking+contact+8/03457840000?prirule_jdsnikfkfj…" at bounding box center [224, 188] width 119 height 8
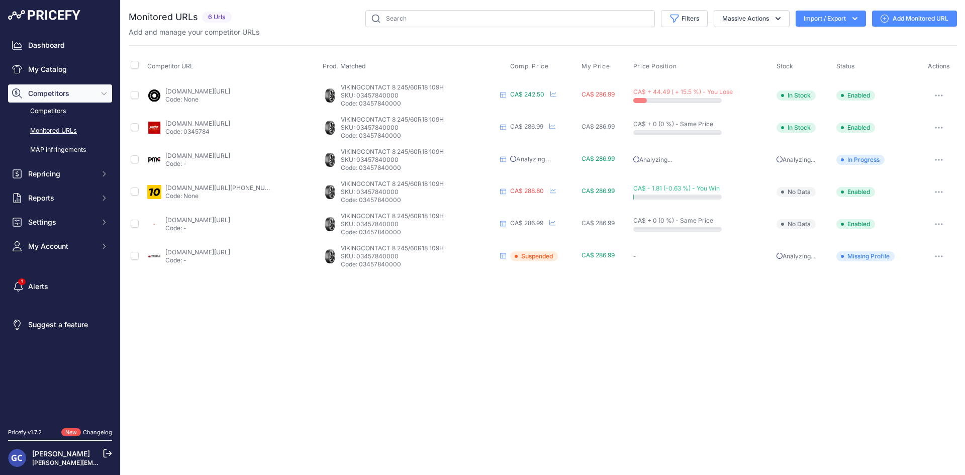
click at [225, 151] on td "pmctire.com/tires/continental-vikingcontact-8-245-60r18-xl-109h-bsw-03457840000…" at bounding box center [232, 160] width 175 height 32
click at [225, 155] on link "pmctire.com/tires/continental-vikingcontact-8-245-60r18-xl-109h-bsw-03457840000…" at bounding box center [197, 156] width 65 height 8
click at [230, 123] on link "pneusarabais.com/pneus/continental-vikingcontact-8/52384?prirule_jdsnikfkfjsd=8…" at bounding box center [197, 124] width 65 height 8
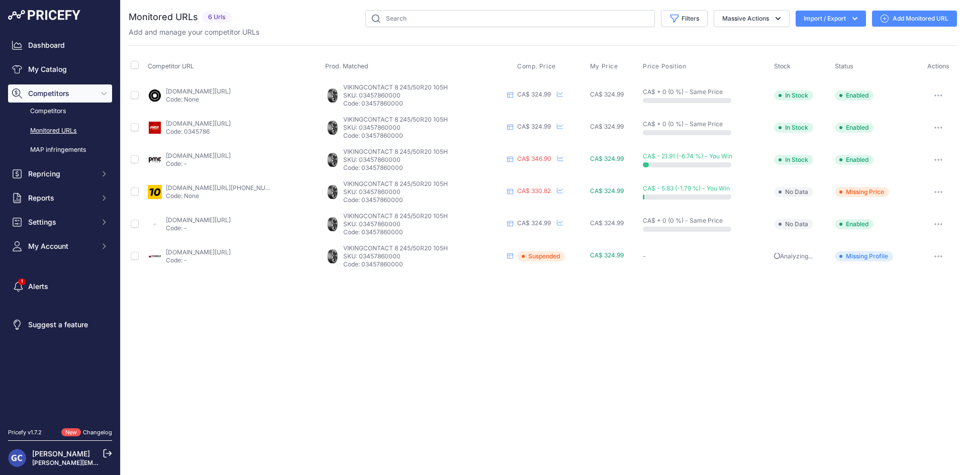
click at [228, 89] on link "[DOMAIN_NAME][URL]" at bounding box center [198, 91] width 65 height 8
click at [231, 124] on link "[DOMAIN_NAME][URL]" at bounding box center [198, 124] width 65 height 8
click at [231, 156] on link "[DOMAIN_NAME][URL]" at bounding box center [198, 156] width 65 height 8
click at [226, 188] on link "[DOMAIN_NAME][URL][PHONE_NUMBER]" at bounding box center [225, 188] width 119 height 8
click at [229, 219] on link "[DOMAIN_NAME][URL]" at bounding box center [198, 220] width 65 height 8
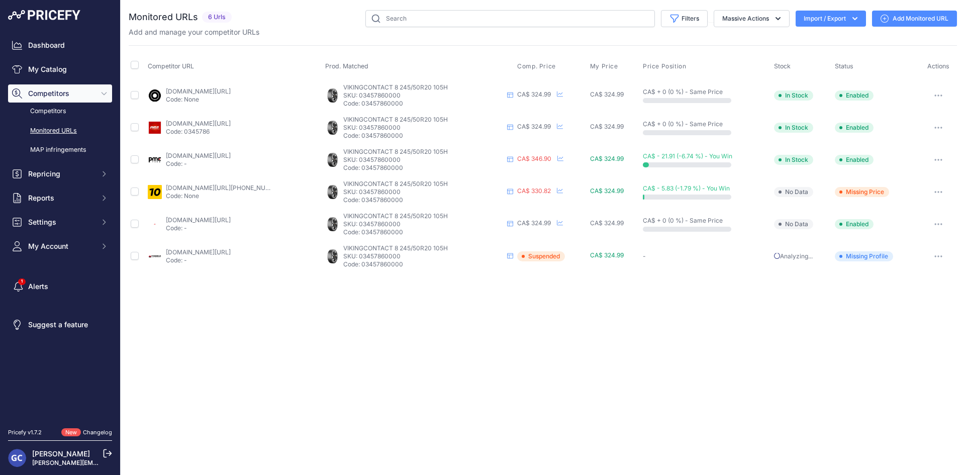
click at [231, 249] on link "[DOMAIN_NAME][URL]" at bounding box center [198, 252] width 65 height 8
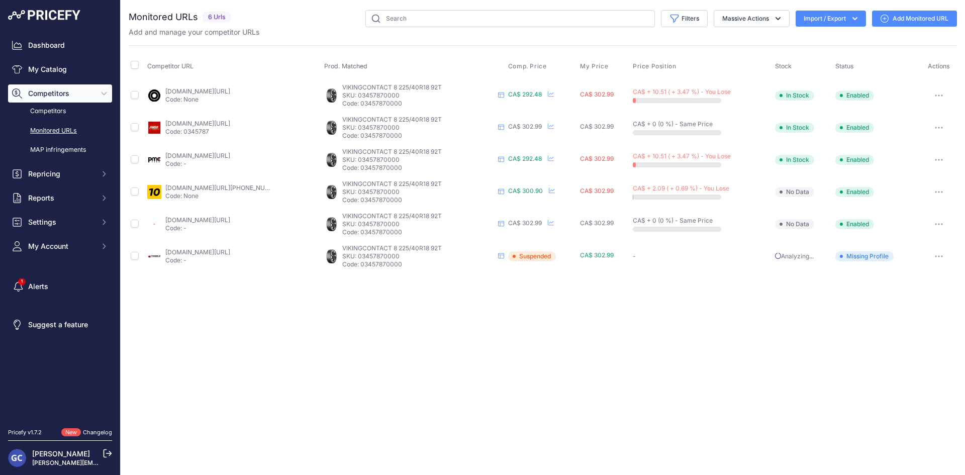
click at [230, 91] on link "[DOMAIN_NAME][URL]" at bounding box center [197, 91] width 65 height 8
click at [222, 125] on link "[DOMAIN_NAME][URL]" at bounding box center [197, 124] width 65 height 8
click at [230, 156] on link "[DOMAIN_NAME][URL]" at bounding box center [197, 156] width 65 height 8
click at [240, 185] on link "[DOMAIN_NAME][URL][PHONE_NUMBER]" at bounding box center [224, 188] width 119 height 8
click at [247, 215] on td "4pneus.ca/pneus/continental-viking-contact-8-hiver/225-40-r18-xl/29443?prirule_…" at bounding box center [233, 224] width 177 height 32
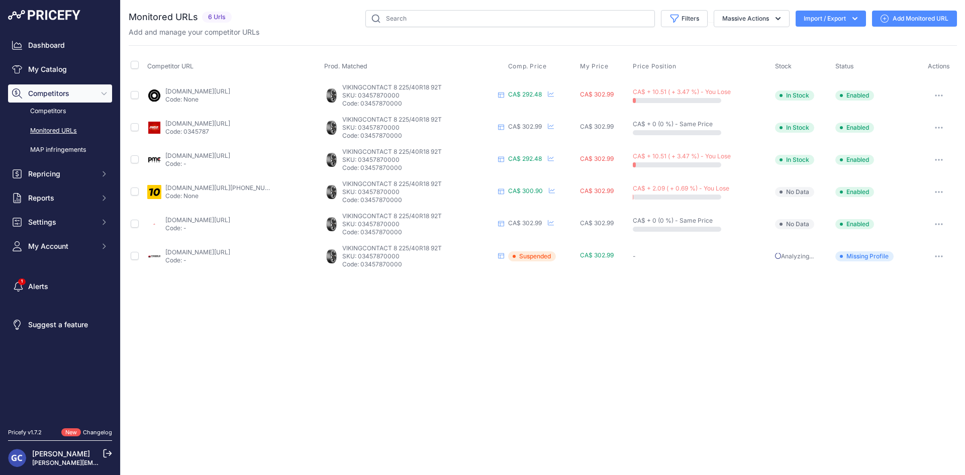
click at [230, 222] on link "4pneus.ca/pneus/continental-viking-contact-8-hiver/225-40-r18-xl/29443?prirule_…" at bounding box center [197, 220] width 65 height 8
click at [230, 250] on link "partsengine.ca/03457870000-vp-continental-371.aspx?prirule_jdsnikfkfjsd=8125" at bounding box center [197, 252] width 65 height 8
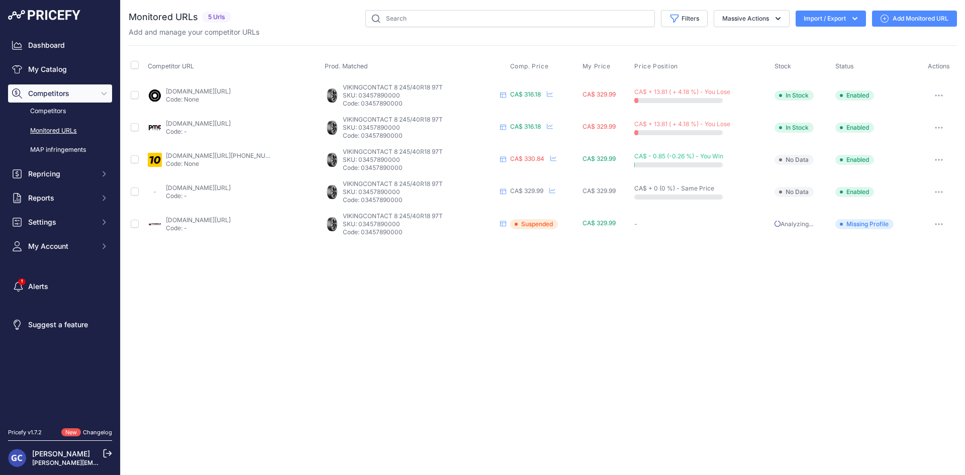
click at [231, 88] on link "blackcircles.ca/en/tire/continental/vikingcontact-8/245-40-r18-97-t?prirule_jds…" at bounding box center [198, 91] width 65 height 8
click at [231, 125] on link "pmctire.com/fr/tires/continental-vikingcontact-8-245-40r18-xl-97t-bsw-034578900…" at bounding box center [198, 124] width 65 height 8
click at [239, 154] on link "1010tires.com/tires/continental/viking+contact+8/03457890000?prirule_jdsnikfkfj…" at bounding box center [225, 156] width 119 height 8
click at [231, 186] on link "4pneus.ca/pneus/continental-viking-contact-8-hiver/245-40-r18-xl/29445?prirule_…" at bounding box center [198, 188] width 65 height 8
click at [231, 88] on link "blackcircles.ca/en/tire/continental/vikingcontact-8/245-40-r18-97-t?prirule_jds…" at bounding box center [198, 91] width 65 height 8
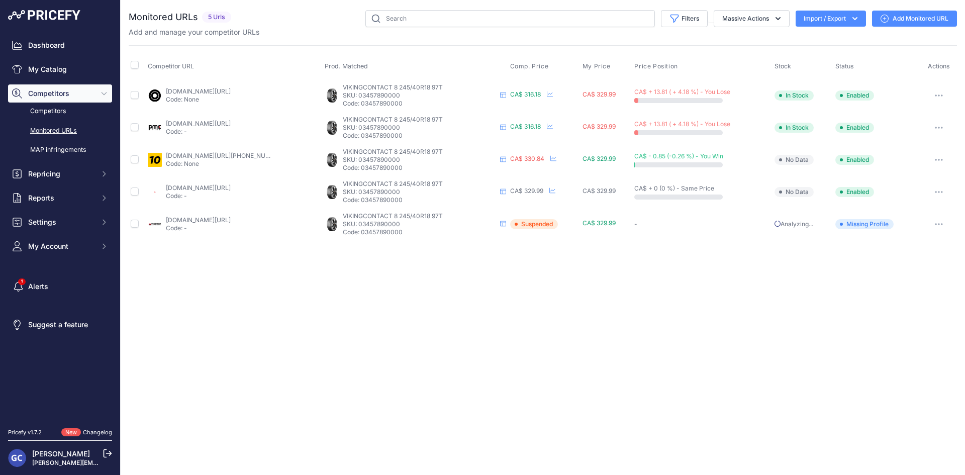
click at [231, 121] on link "pmctire.com/fr/tires/continental-vikingcontact-8-245-40r18-xl-97t-bsw-034578900…" at bounding box center [198, 124] width 65 height 8
click at [228, 159] on div "1010tires.com/tires/continental/viking+contact+8/03457890000?prirule_jdsnikfkfj…" at bounding box center [218, 160] width 105 height 16
click at [230, 155] on link "1010tires.com/tires/continental/viking+contact+8/03457890000?prirule_jdsnikfkfj…" at bounding box center [225, 156] width 119 height 8
click at [231, 185] on link "4pneus.ca/pneus/continental-viking-contact-8-hiver/245-40-r18-xl/29445?prirule_…" at bounding box center [198, 188] width 65 height 8
click at [231, 221] on link "partsengine.ca/03457890000-vp-continental-371.aspx?prirule_jdsnikfkfjsd=8125" at bounding box center [198, 220] width 65 height 8
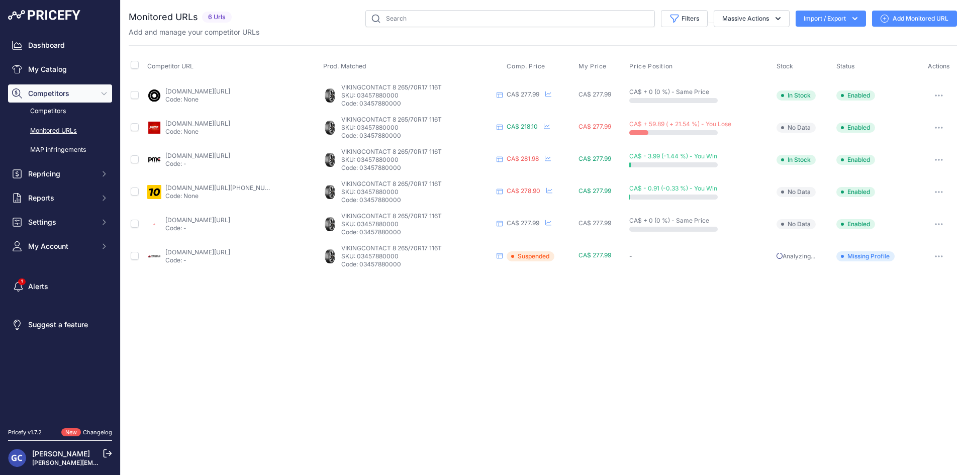
click at [230, 89] on link "[DOMAIN_NAME][URL]" at bounding box center [197, 91] width 65 height 8
click at [229, 121] on link "[DOMAIN_NAME][URL]" at bounding box center [197, 124] width 65 height 8
click at [230, 154] on link "[DOMAIN_NAME][URL]" at bounding box center [197, 156] width 65 height 8
click at [250, 184] on link "1010tires.com/tires/continental/viking+contact+8/03457880000?prirule_jdsnikfkfj…" at bounding box center [224, 188] width 119 height 8
click at [230, 220] on link "4pneus.ca/pneus/continental-viking-contact-8-hiver/265-70-r17-xl/29444?prirule_…" at bounding box center [197, 220] width 65 height 8
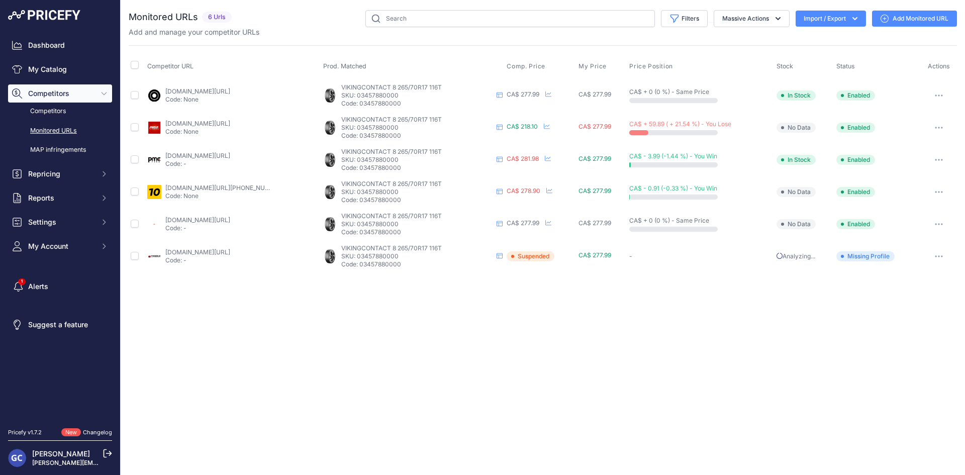
click at [229, 250] on link "partsengine.ca/03457880000-vp-continental-371.aspx?prirule_jdsnikfkfjsd=8125" at bounding box center [197, 252] width 65 height 8
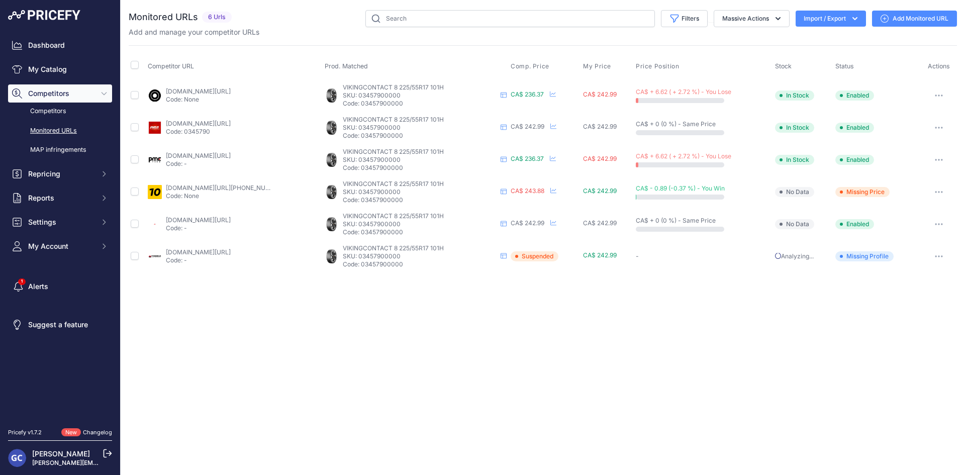
click at [231, 90] on link "blackcircles.ca/en/tire/continental/vikingcontact-8/225-55-r17-101-h?prirule_jd…" at bounding box center [198, 91] width 65 height 8
click at [228, 124] on link "pneusarabais.com/pneus/continental-vikingcontact-8/52391?prirule_jdsnikfkfjsd=8…" at bounding box center [198, 124] width 65 height 8
click at [231, 155] on link "pmctire.com/fr/tires/continental-vikingcontact-8-225-55r17-xl-101h-bsw-03457900…" at bounding box center [198, 156] width 65 height 8
click at [231, 154] on link "pmctire.com/fr/tires/continental-vikingcontact-8-225-55r17-xl-101h-bsw-03457900…" at bounding box center [198, 156] width 65 height 8
click at [250, 186] on link "1010tires.com/tires/continental/viking+contact+8/03457900000?prirule_jdsnikfkfj…" at bounding box center [225, 188] width 119 height 8
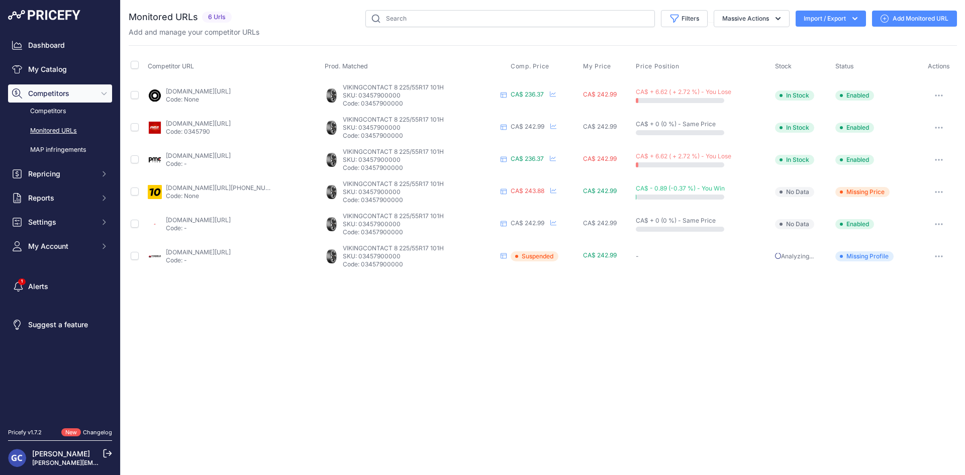
click at [231, 221] on link "4pneus.ca/pneus/continental-viking-contact-8-hiver/225-55-r17-xl/29446?prirule_…" at bounding box center [198, 220] width 65 height 8
click at [222, 247] on td "partsengine.ca/03457900000-vp-continental-371.aspx?prirule_jdsnikfkfjsd=8125 Co…" at bounding box center [234, 256] width 177 height 32
click at [219, 250] on link "partsengine.ca/03457900000-vp-continental-371.aspx?prirule_jdsnikfkfjsd=8125" at bounding box center [198, 252] width 65 height 8
